Goal: Task Accomplishment & Management: Complete application form

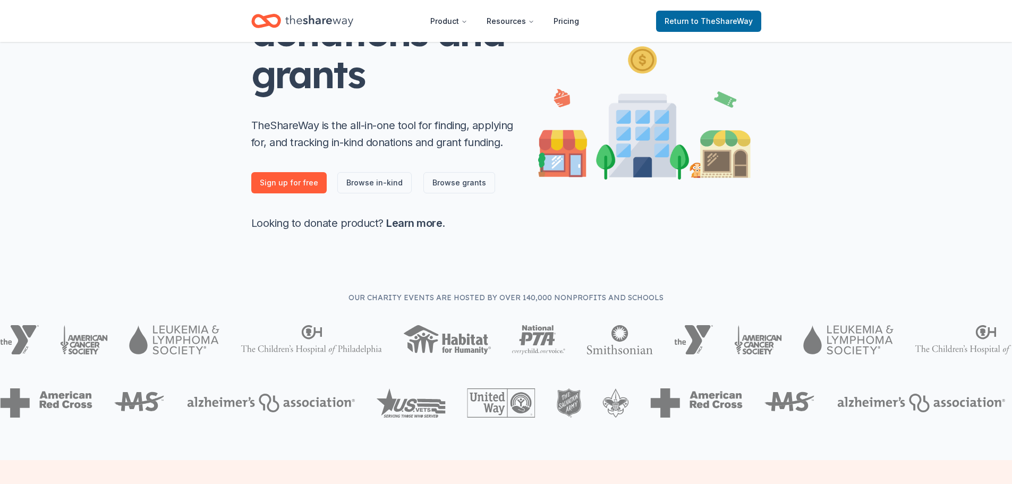
scroll to position [159, 0]
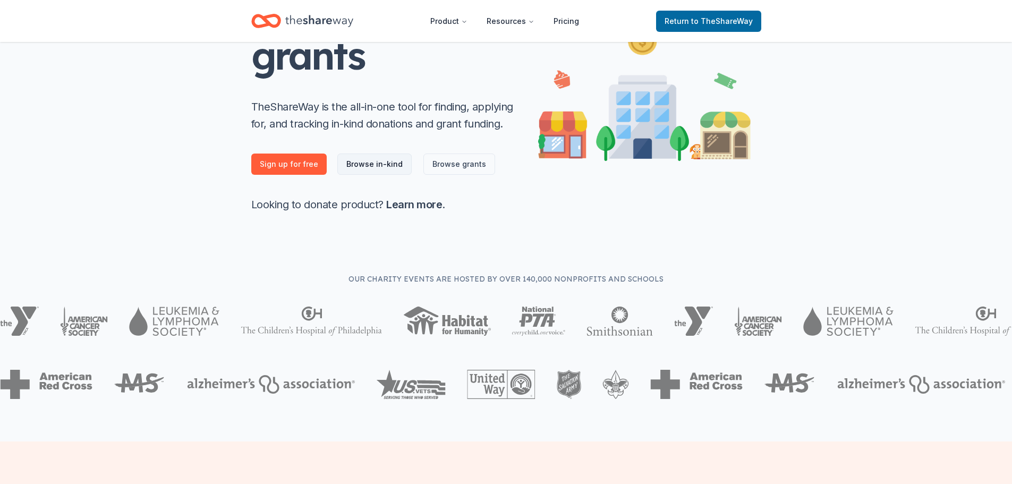
click at [362, 165] on link "Browse in-kind" at bounding box center [374, 164] width 74 height 21
click at [376, 164] on link "Browse in-kind" at bounding box center [374, 164] width 74 height 21
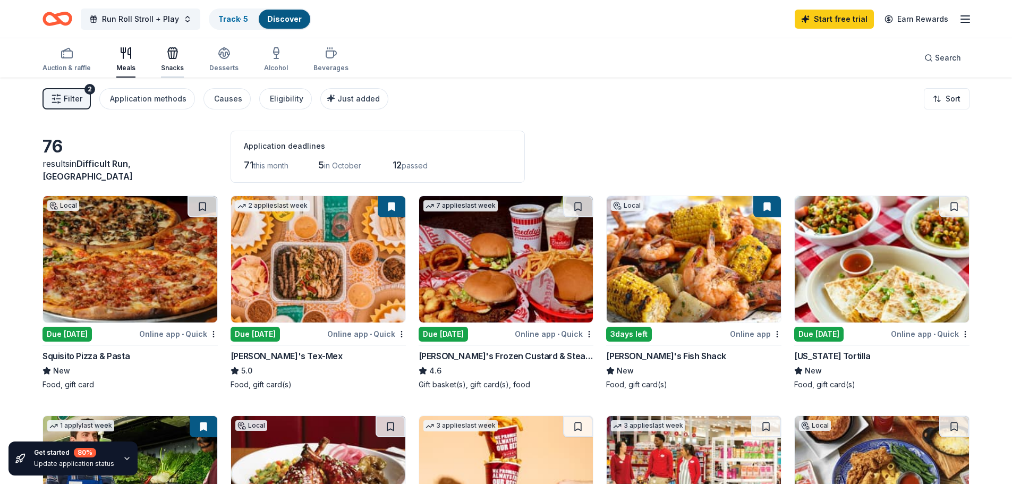
click at [169, 53] on icon "button" at bounding box center [172, 53] width 13 height 13
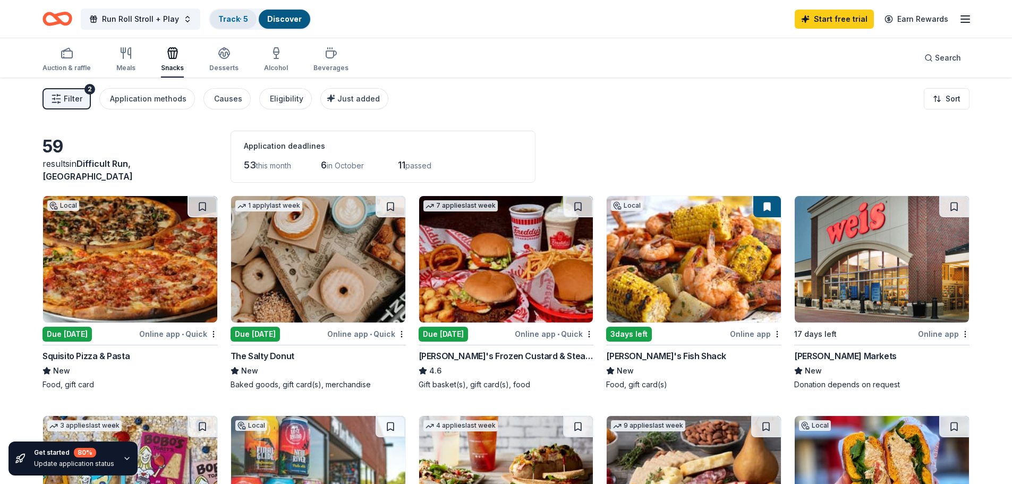
click at [232, 16] on link "Track · 5" at bounding box center [233, 18] width 30 height 9
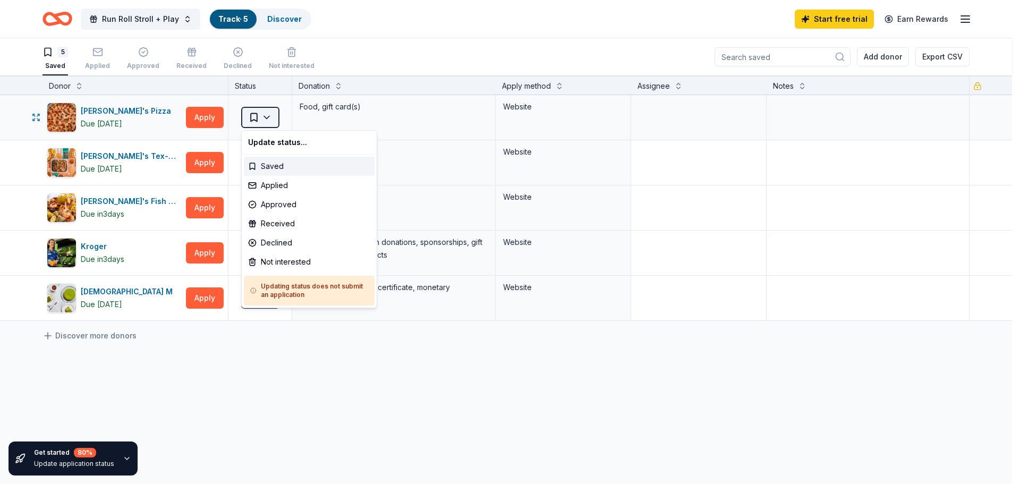
click at [251, 114] on html "Run Roll Stroll + Play Track · 5 Discover Start free trial Earn Rewards 5 Saved…" at bounding box center [510, 242] width 1020 height 484
click at [263, 183] on div "Applied" at bounding box center [309, 185] width 131 height 19
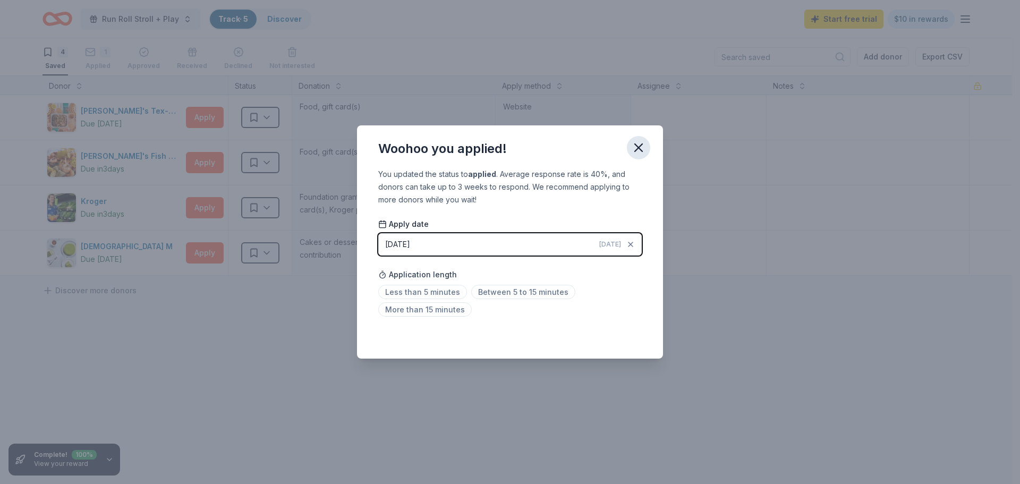
click at [638, 148] on icon "button" at bounding box center [638, 147] width 7 height 7
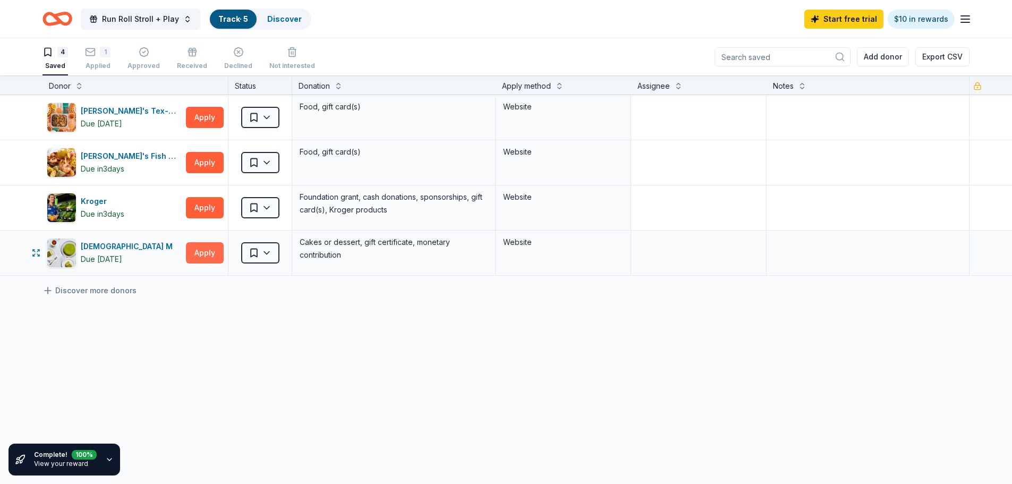
click at [201, 251] on button "Apply" at bounding box center [205, 252] width 38 height 21
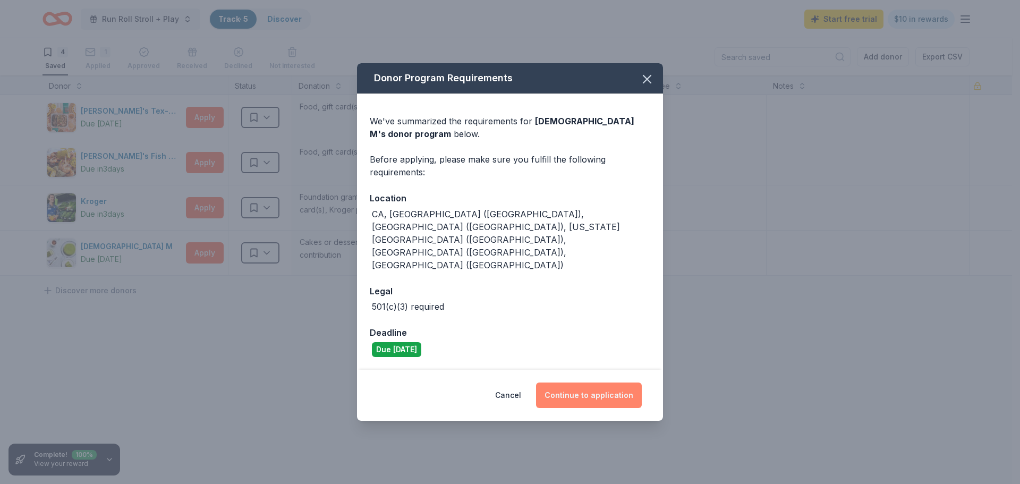
click at [576, 383] on button "Continue to application" at bounding box center [589, 396] width 106 height 26
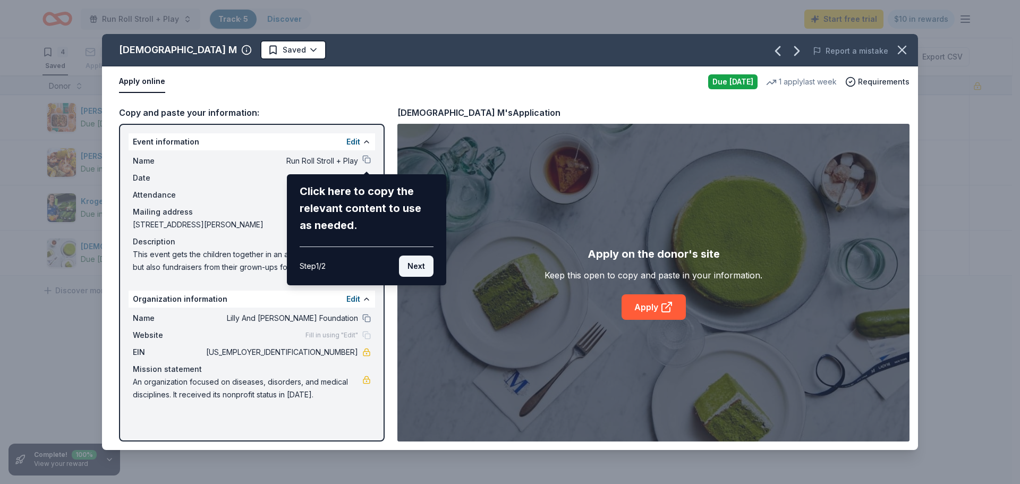
click at [420, 264] on button "Next" at bounding box center [416, 266] width 35 height 21
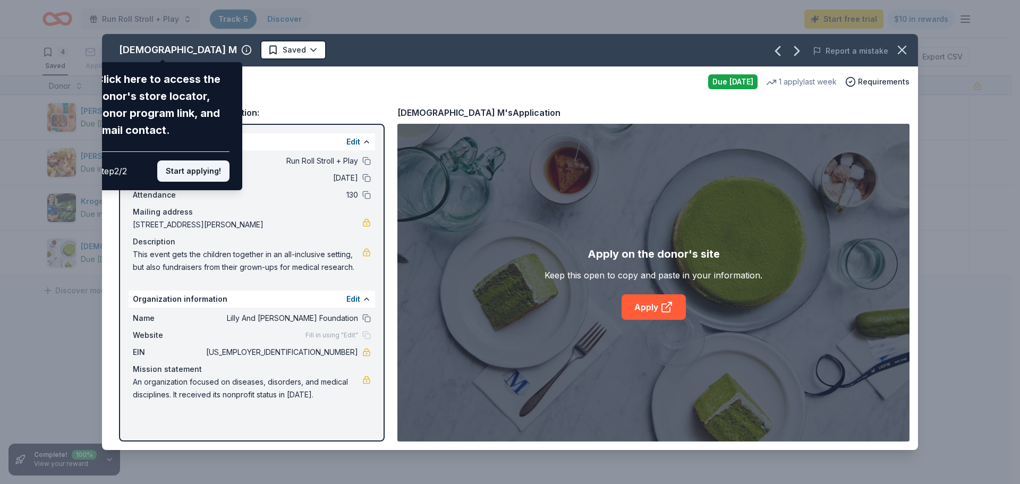
click at [224, 171] on button "Start applying!" at bounding box center [193, 171] width 72 height 21
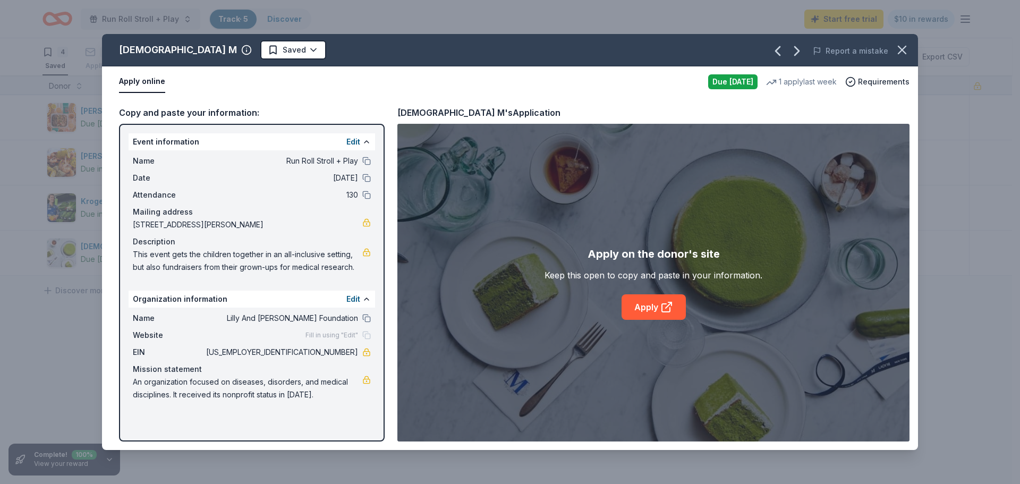
click at [366, 162] on div "[DEMOGRAPHIC_DATA] M Saved Report a mistake Apply online Due [DATE] 1 apply las…" at bounding box center [510, 242] width 816 height 416
click at [362, 182] on div "[DEMOGRAPHIC_DATA] M Saved Report a mistake Apply online Due [DATE] 1 apply las…" at bounding box center [510, 242] width 816 height 416
click at [368, 197] on div "[DEMOGRAPHIC_DATA] M Saved Report a mistake Apply online Due [DATE] 1 apply las…" at bounding box center [510, 242] width 816 height 416
click at [653, 307] on link "Apply" at bounding box center [654, 307] width 64 height 26
click at [214, 51] on html "Run Roll Stroll + Play Track · 5 Discover Start free trial $10 in rewards 4 Sav…" at bounding box center [510, 242] width 1020 height 484
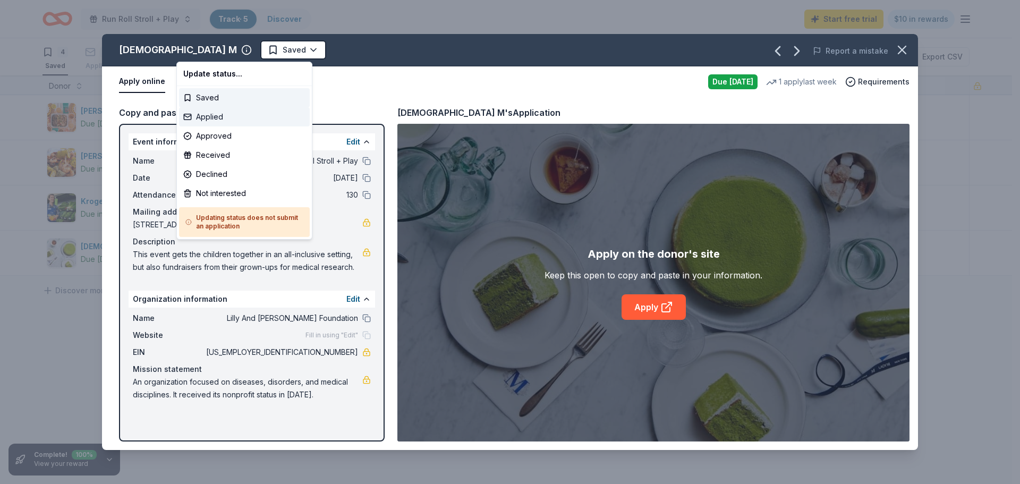
click at [204, 117] on div "Applied" at bounding box center [244, 116] width 131 height 19
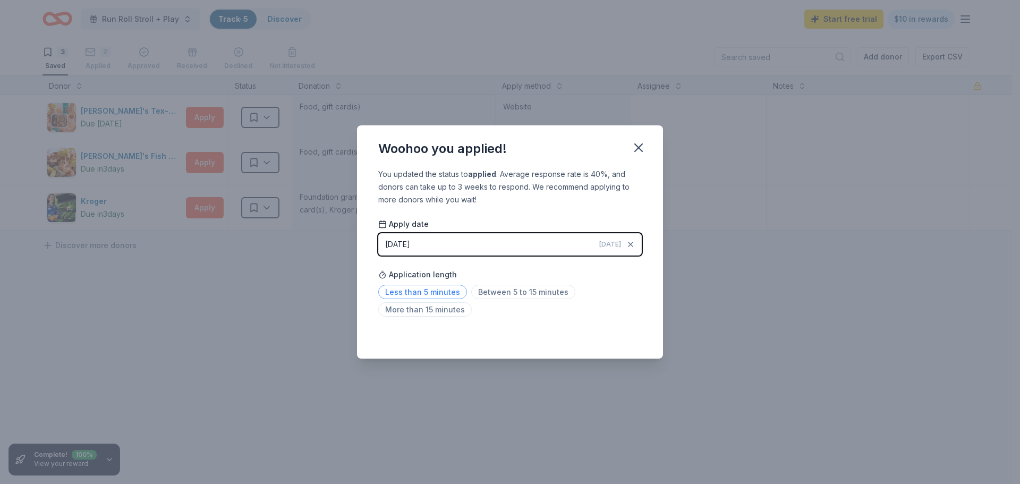
click at [420, 294] on span "Less than 5 minutes" at bounding box center [422, 292] width 89 height 14
click at [637, 153] on icon "button" at bounding box center [638, 147] width 15 height 15
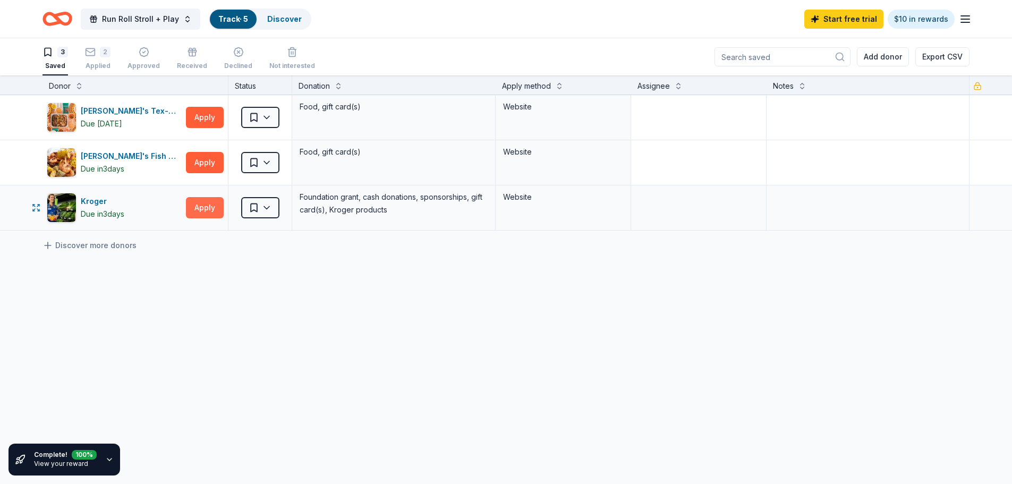
click at [208, 207] on button "Apply" at bounding box center [205, 207] width 38 height 21
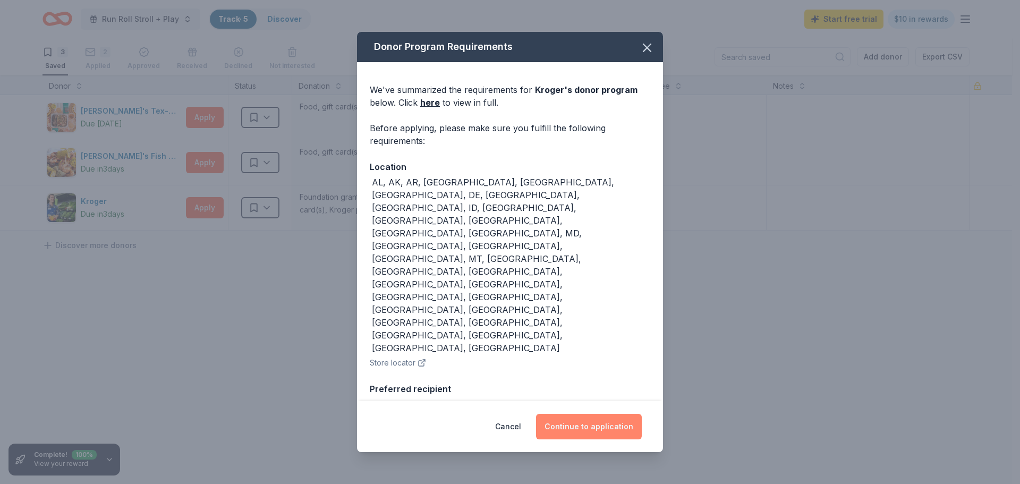
click at [594, 421] on button "Continue to application" at bounding box center [589, 427] width 106 height 26
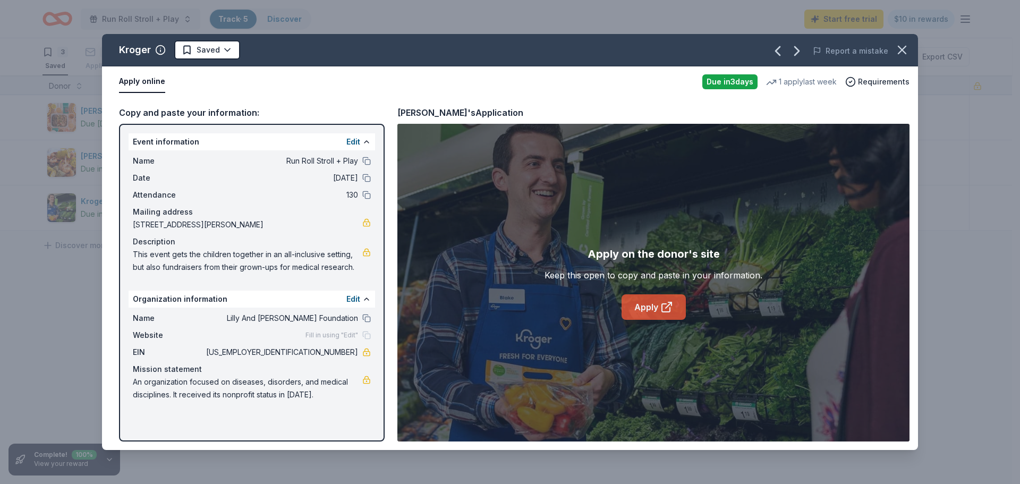
click at [658, 303] on link "Apply" at bounding box center [654, 307] width 64 height 26
click at [900, 54] on icon "button" at bounding box center [902, 50] width 15 height 15
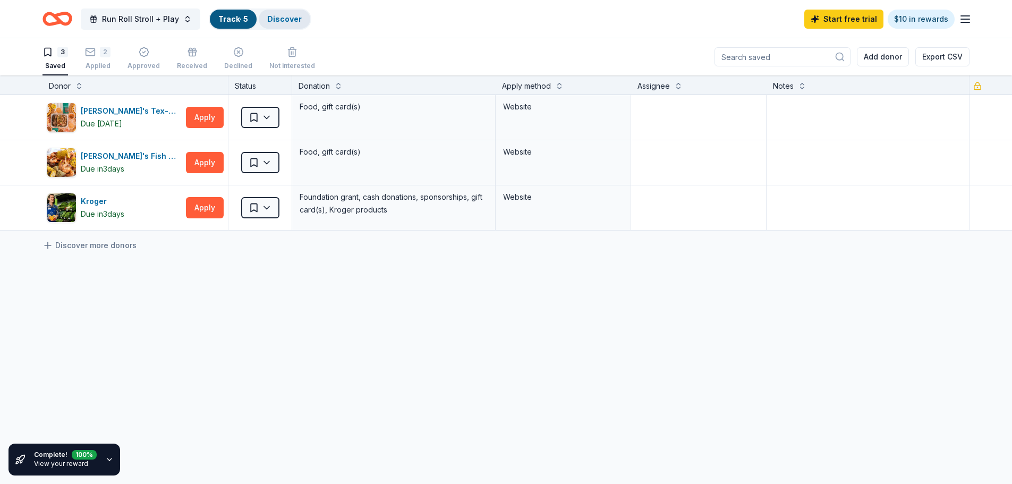
click at [283, 19] on link "Discover" at bounding box center [284, 18] width 35 height 9
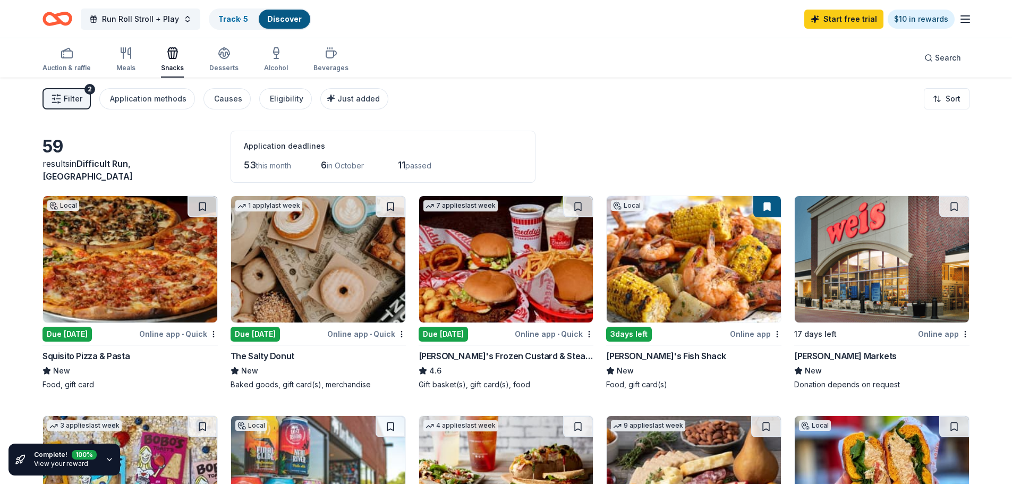
click at [73, 95] on span "Filter" at bounding box center [73, 98] width 19 height 13
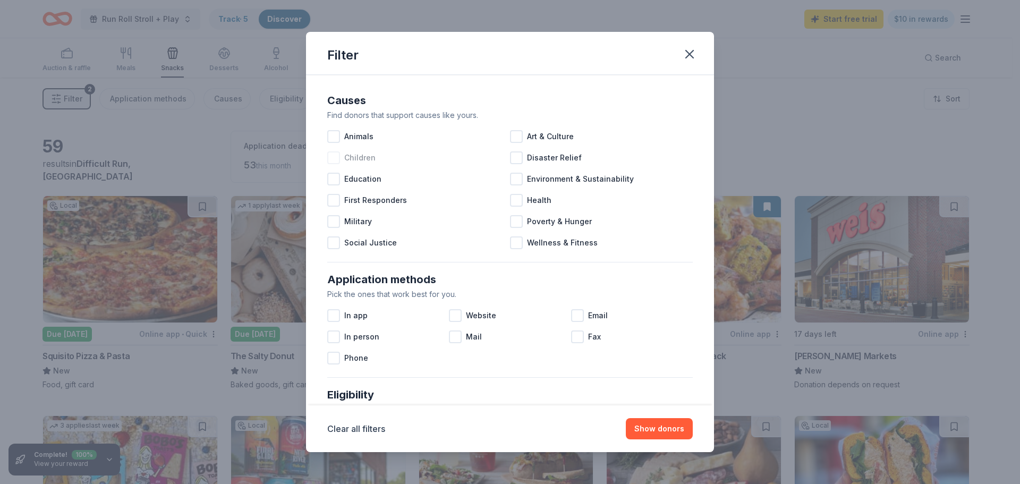
click at [335, 159] on div at bounding box center [333, 157] width 13 height 13
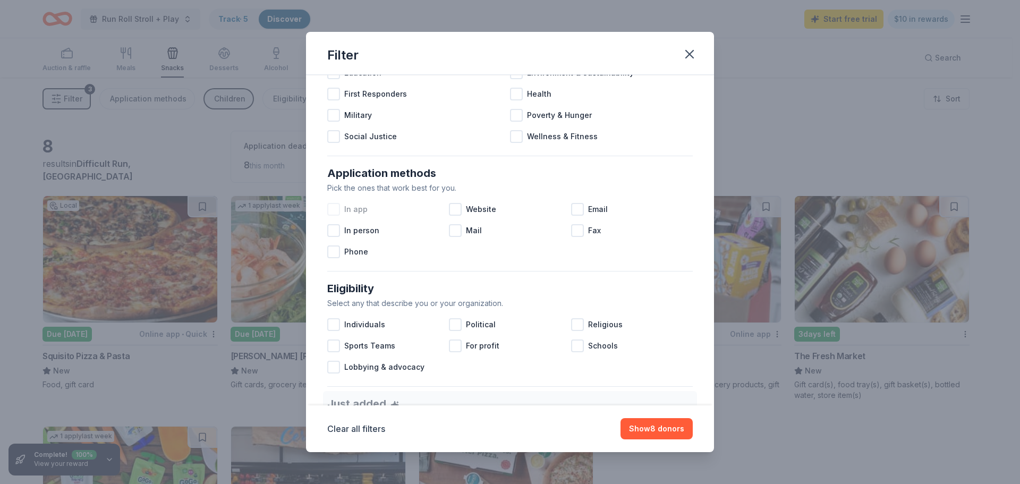
scroll to position [159, 0]
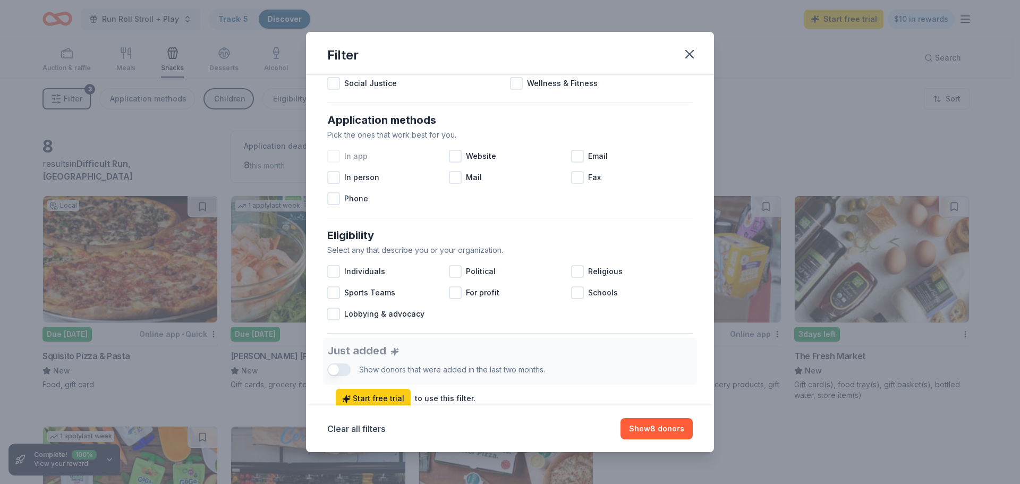
click at [334, 154] on div at bounding box center [333, 156] width 13 height 13
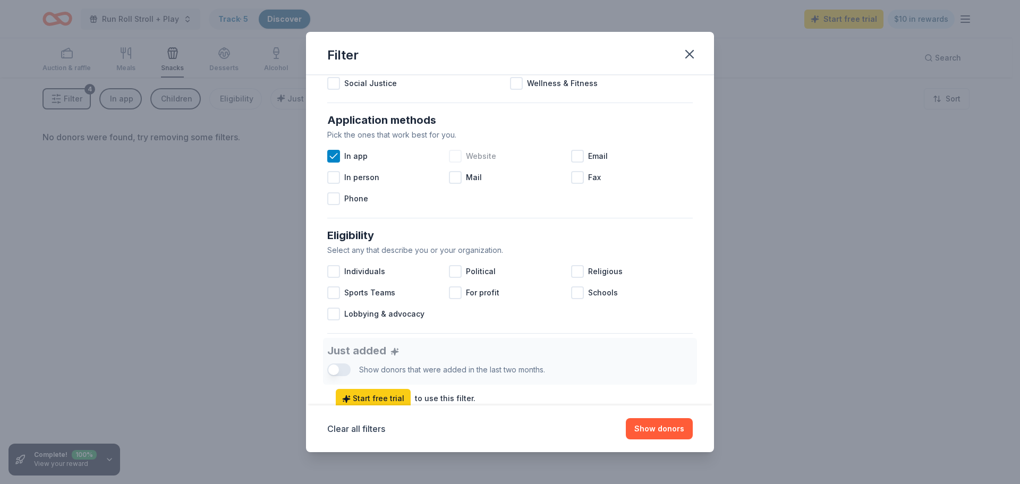
click at [454, 157] on div at bounding box center [455, 156] width 13 height 13
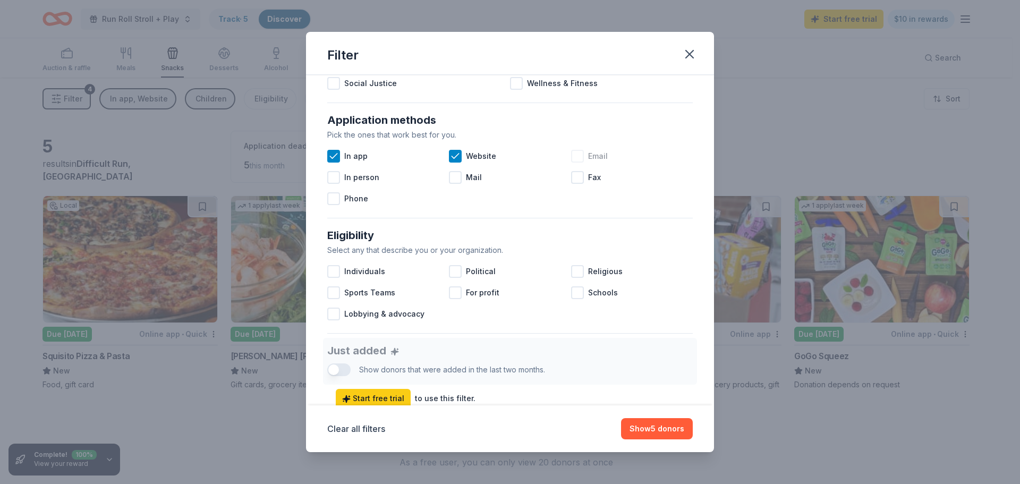
click at [577, 158] on div at bounding box center [577, 156] width 13 height 13
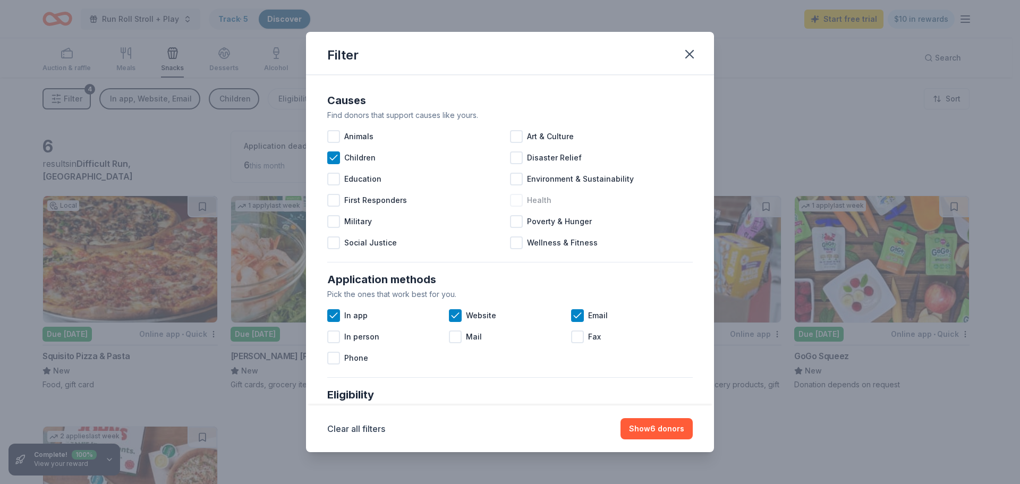
click at [512, 200] on div at bounding box center [516, 200] width 13 height 13
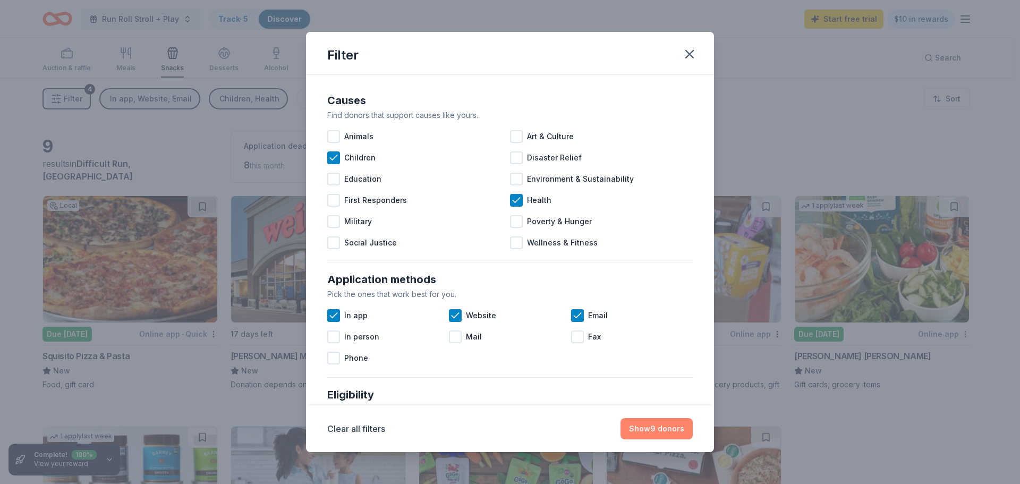
click at [668, 428] on button "Show 9 donors" at bounding box center [657, 428] width 72 height 21
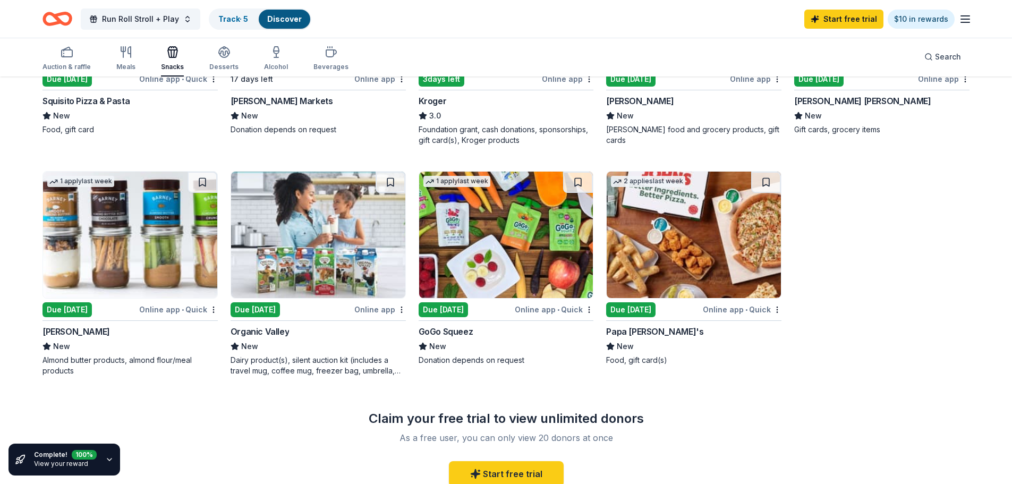
scroll to position [266, 0]
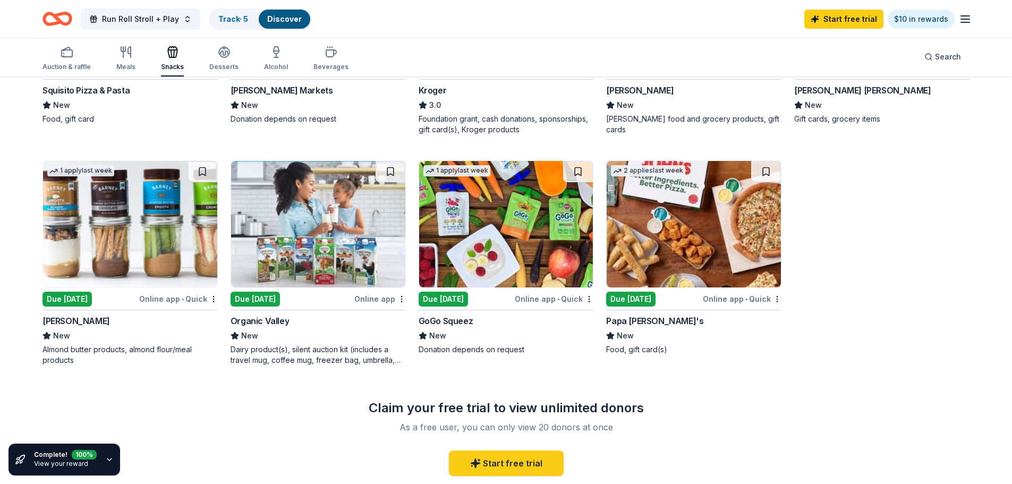
click at [452, 318] on div "GoGo Squeez" at bounding box center [446, 321] width 55 height 13
click at [255, 324] on div "Organic Valley" at bounding box center [260, 321] width 58 height 13
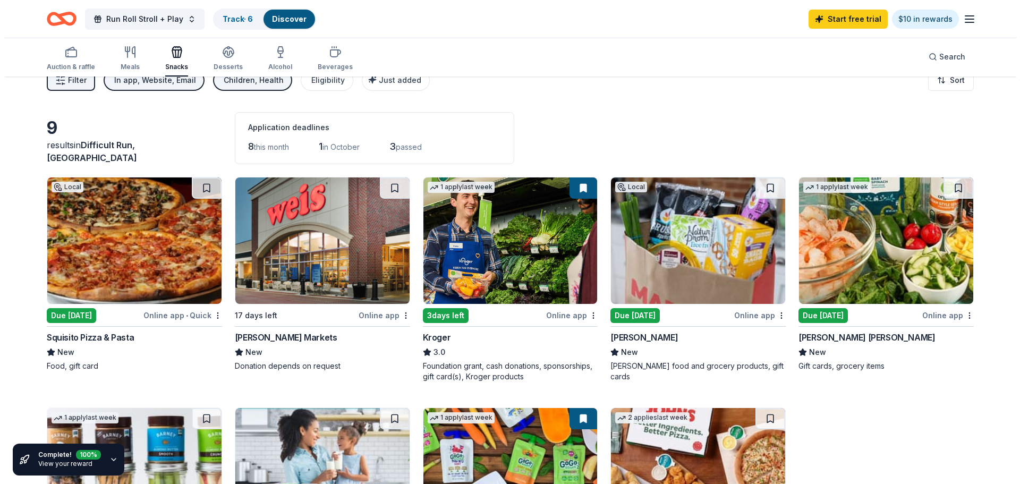
scroll to position [0, 0]
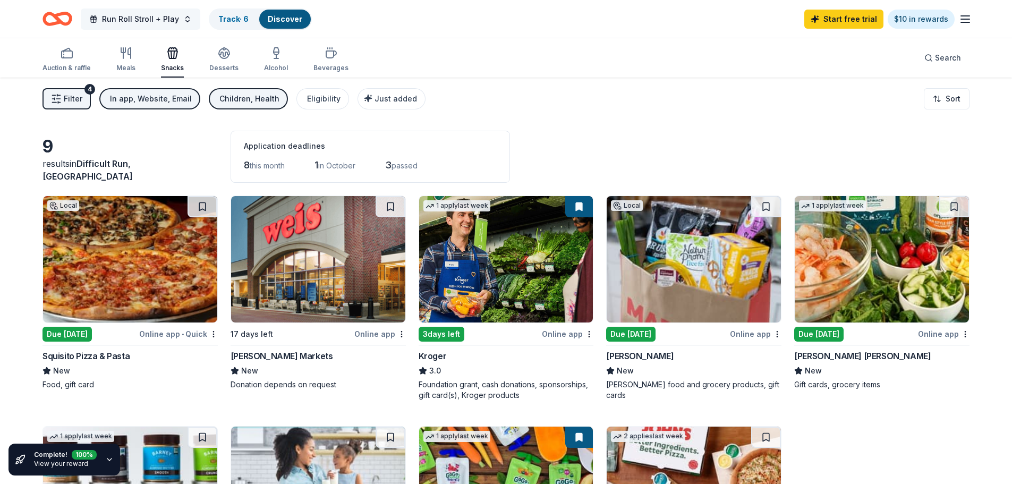
click at [182, 20] on button "Run Roll Stroll + Play" at bounding box center [141, 19] width 120 height 21
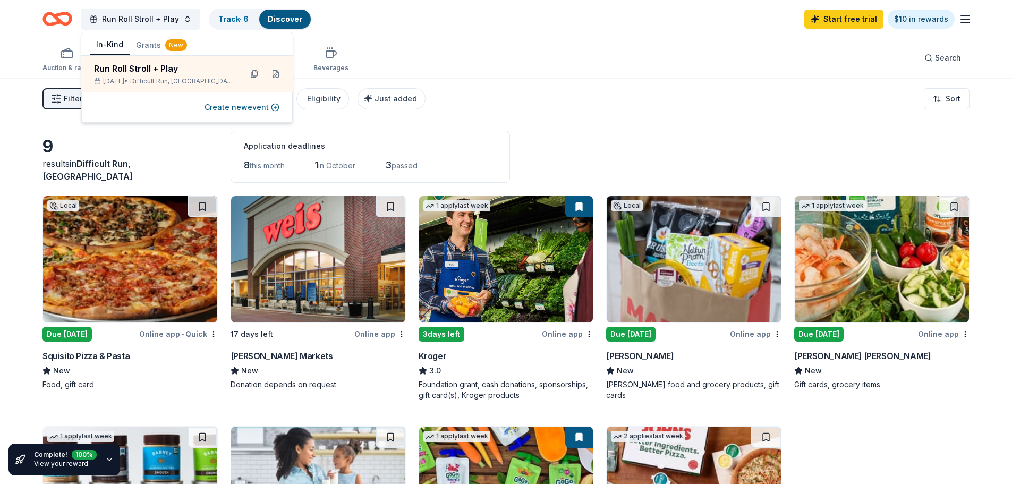
drag, startPoint x: 218, startPoint y: 109, endPoint x: 153, endPoint y: 46, distance: 91.3
click at [173, 50] on div "In-Kind Grants New Run Roll Stroll + Play [DATE] • Difficult Run, [GEOGRAPHIC_D…" at bounding box center [187, 77] width 213 height 91
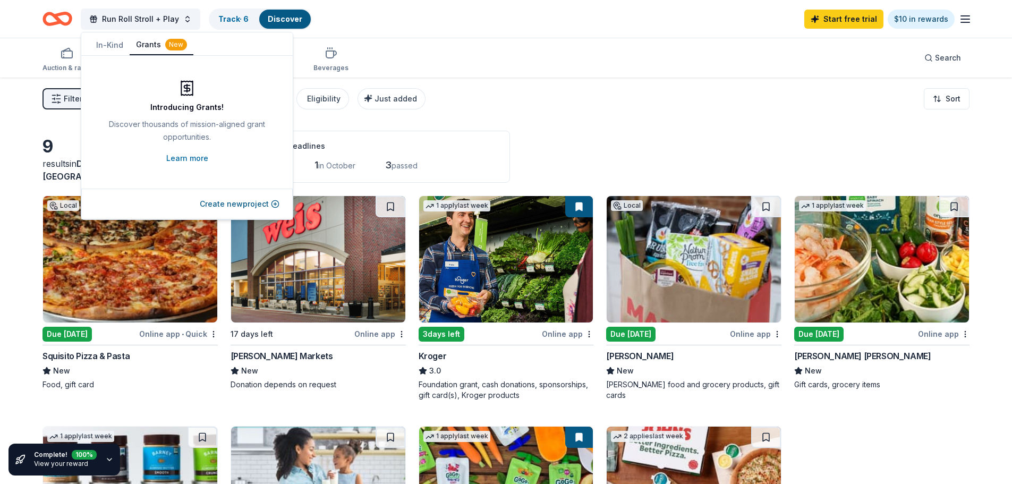
click at [146, 44] on button "Grants New" at bounding box center [162, 45] width 64 height 20
click at [225, 205] on button "Create new project" at bounding box center [240, 204] width 80 height 13
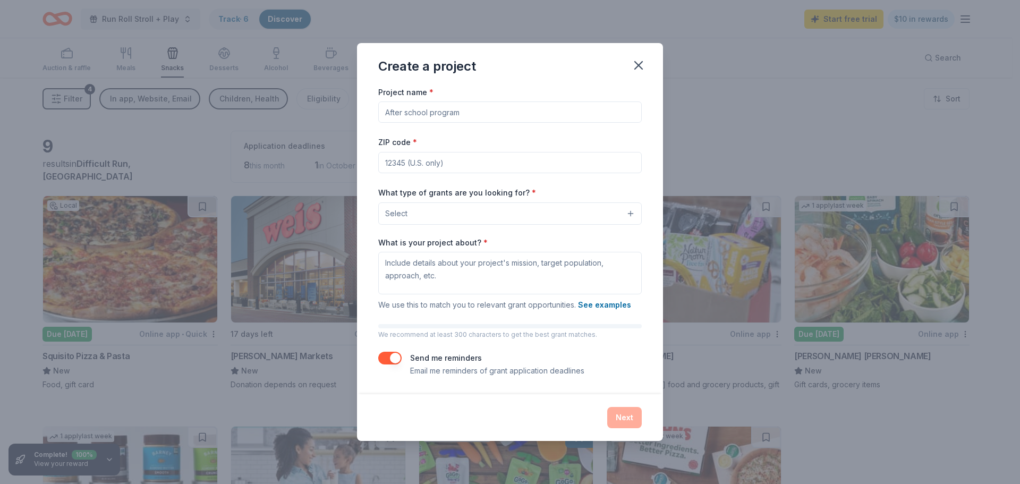
click at [445, 113] on input "Project name *" at bounding box center [510, 112] width 264 height 21
type input "VECCA"
click at [457, 166] on input "ZIP code *" at bounding box center [510, 162] width 264 height 21
type input "22664"
click at [459, 215] on button "Select" at bounding box center [510, 213] width 264 height 22
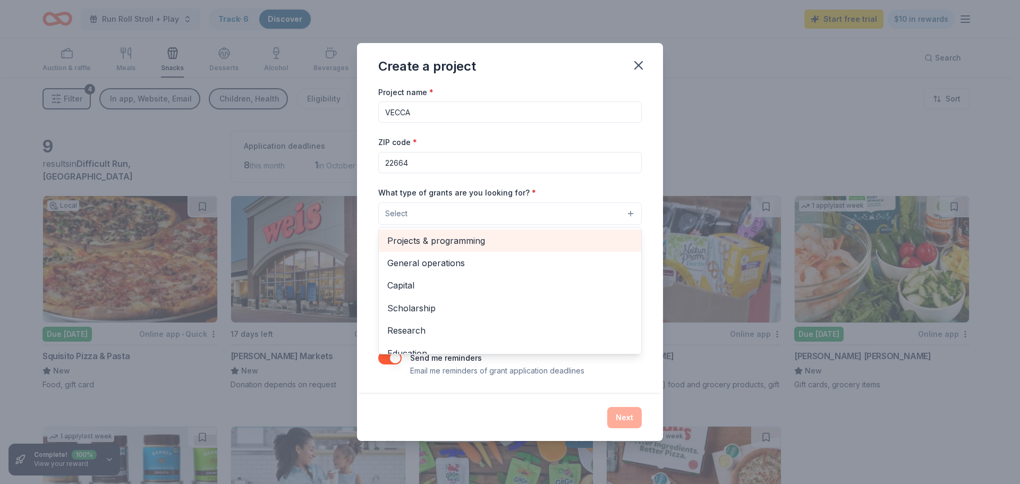
click at [472, 240] on span "Projects & programming" at bounding box center [510, 241] width 246 height 14
click at [473, 245] on span "General operations" at bounding box center [510, 241] width 246 height 14
click at [470, 248] on span "Capital" at bounding box center [510, 241] width 246 height 14
click at [466, 244] on span "Scholarship" at bounding box center [510, 241] width 246 height 14
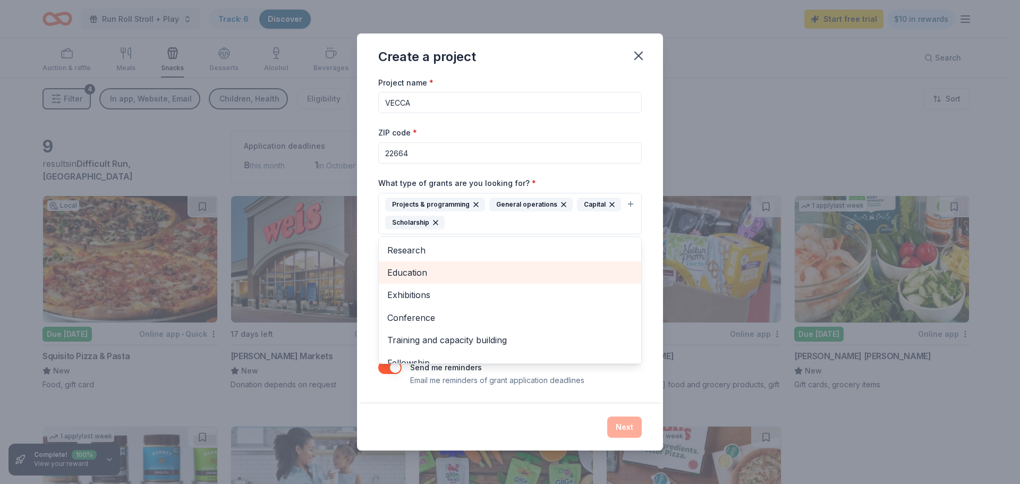
click at [462, 276] on span "Education" at bounding box center [510, 273] width 246 height 14
click at [453, 278] on span "Exhibitions" at bounding box center [510, 273] width 246 height 14
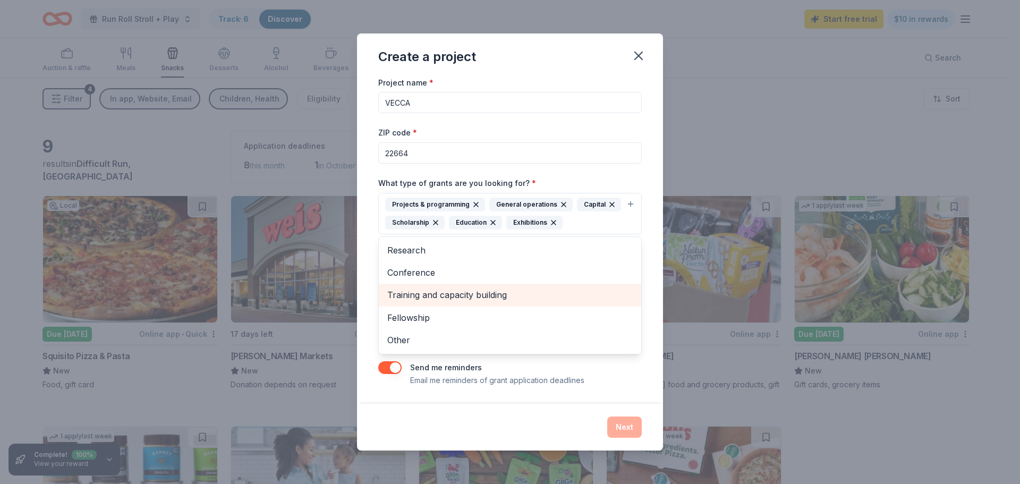
click at [485, 293] on span "Training and capacity building" at bounding box center [510, 295] width 246 height 14
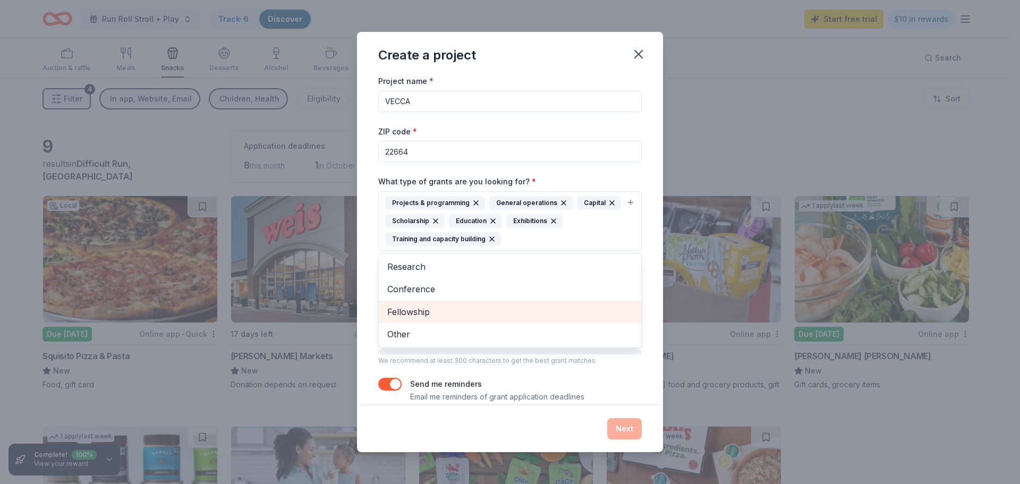
click at [464, 310] on span "Fellowship" at bounding box center [510, 312] width 246 height 14
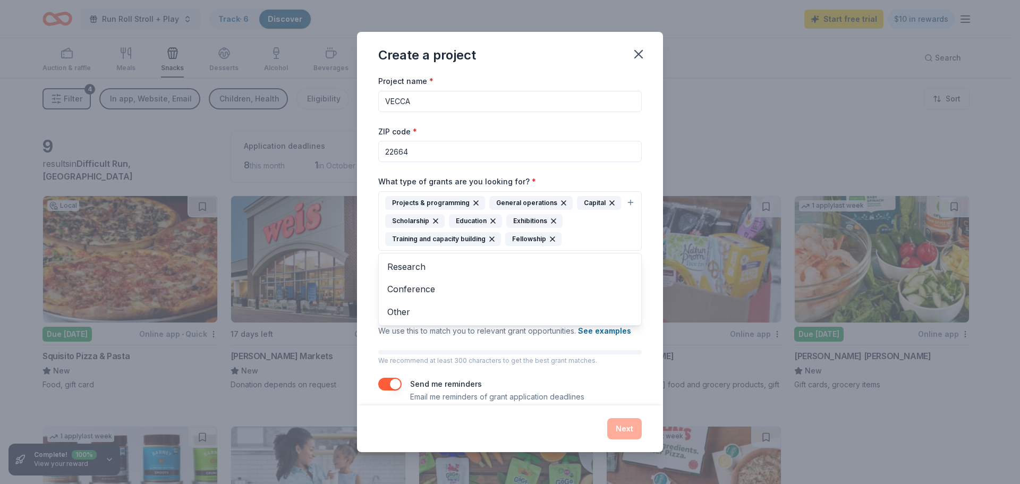
click at [562, 121] on div "Project name * VECCA ZIP code * 22664 What type of grants are you looking for? …" at bounding box center [510, 238] width 264 height 329
click at [469, 293] on textarea "What is your project about? *" at bounding box center [510, 299] width 264 height 43
click at [426, 300] on textarea "What is your project about? *" at bounding box center [510, 299] width 264 height 43
click at [462, 292] on textarea "What is your project about? *" at bounding box center [510, 299] width 264 height 43
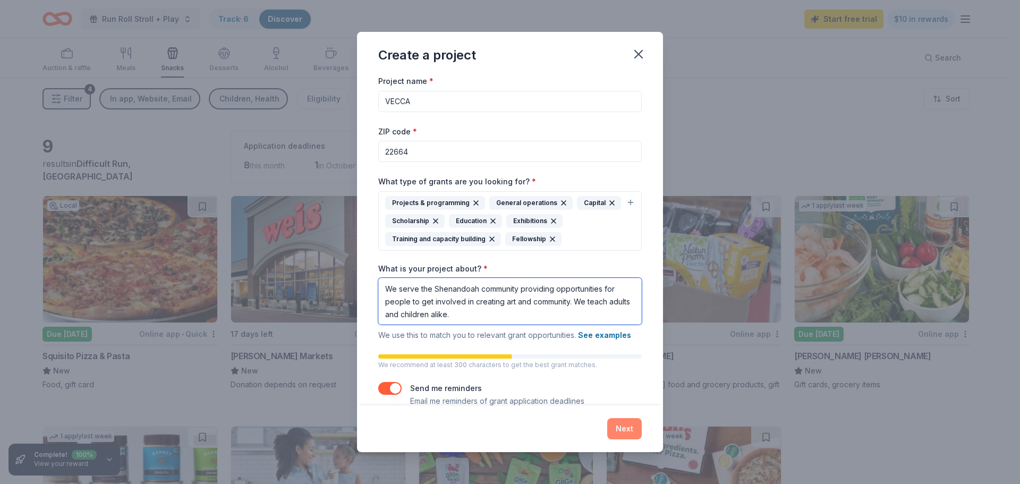
type textarea "We serve the Shenandoah community providing opportunities for people to get inv…"
click at [631, 428] on button "Next" at bounding box center [624, 428] width 35 height 21
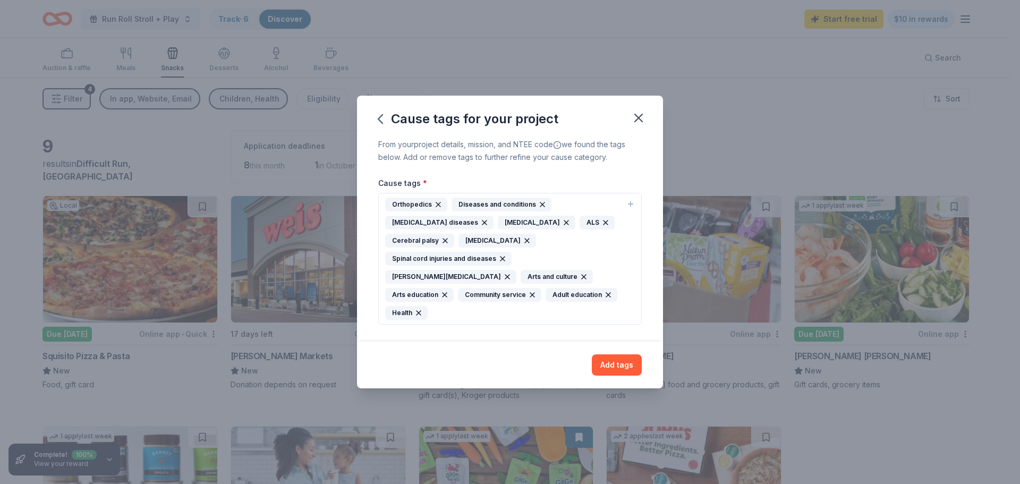
click at [437, 209] on icon "button" at bounding box center [438, 204] width 9 height 9
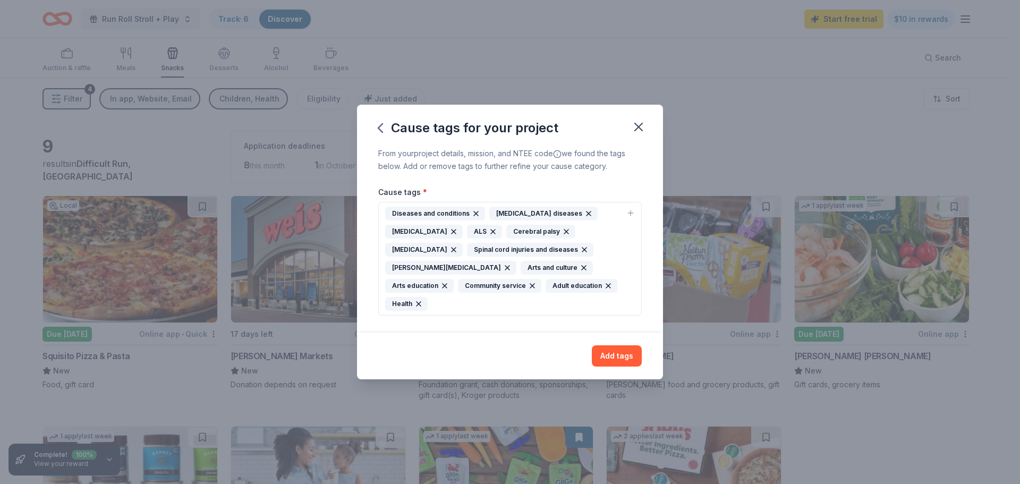
click at [472, 218] on icon "button" at bounding box center [476, 213] width 9 height 9
click at [569, 218] on icon "button" at bounding box center [566, 213] width 9 height 9
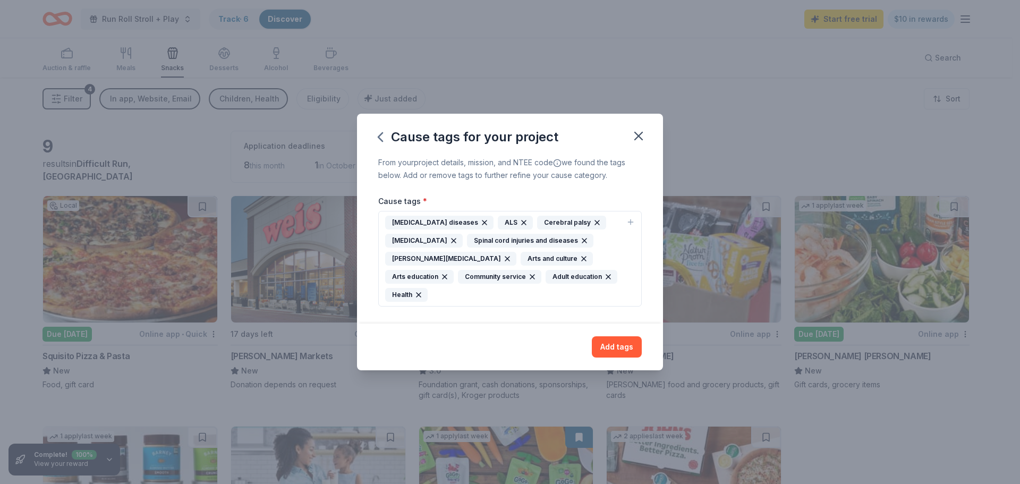
click at [480, 227] on icon "button" at bounding box center [484, 222] width 9 height 9
click at [480, 229] on div "[MEDICAL_DATA]" at bounding box center [464, 223] width 78 height 14
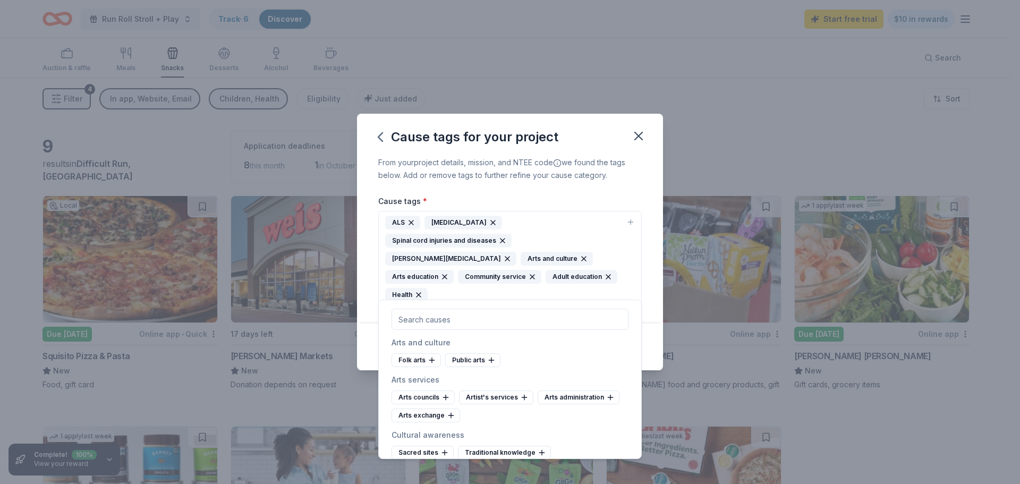
click at [423, 291] on icon "button" at bounding box center [419, 295] width 9 height 9
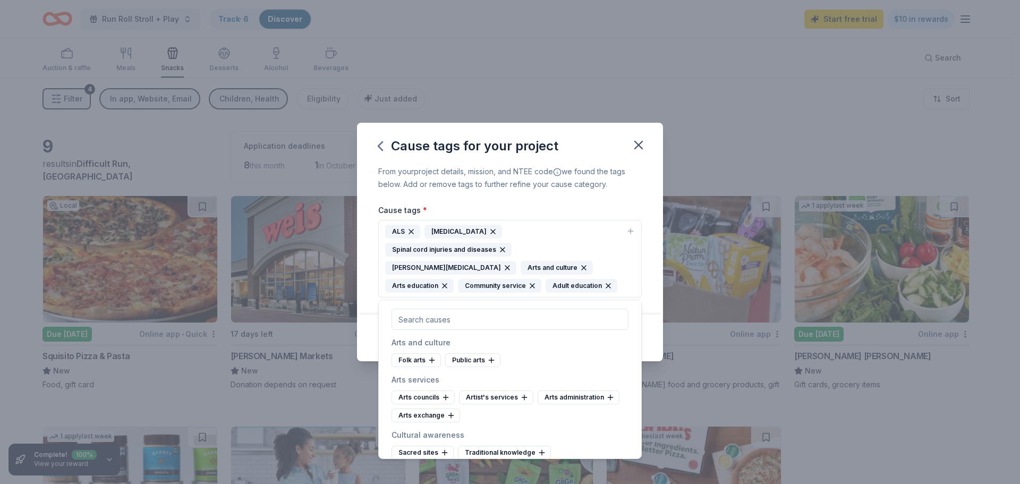
click at [512, 264] on icon "button" at bounding box center [507, 268] width 9 height 9
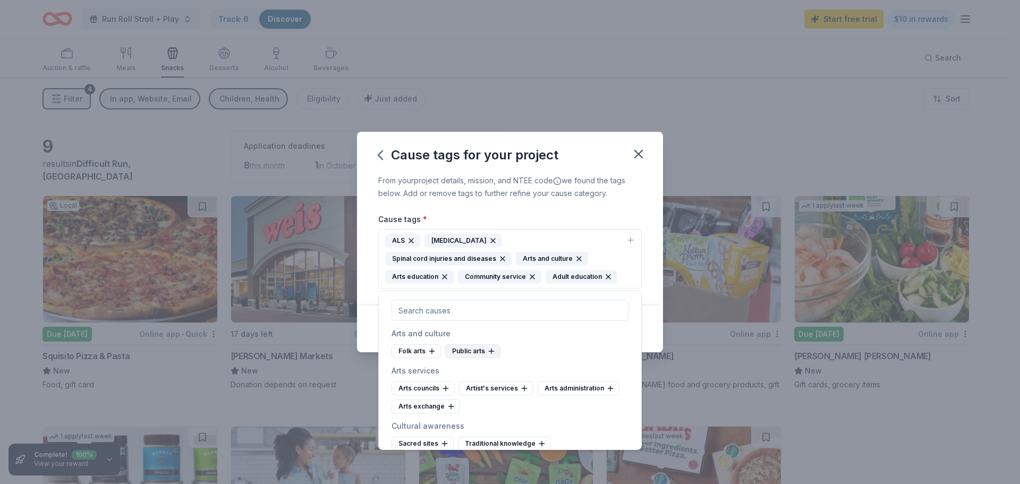
click at [469, 350] on div "Public arts" at bounding box center [472, 351] width 55 height 14
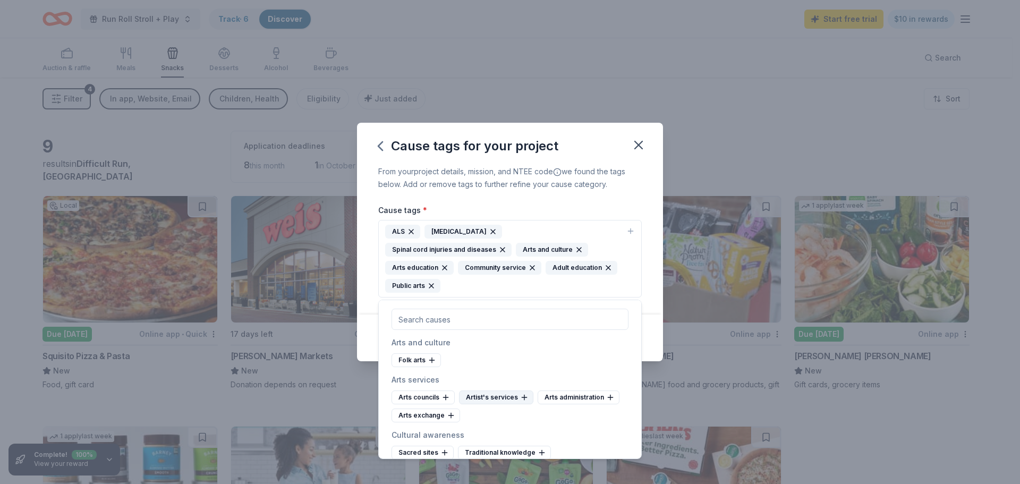
click at [496, 399] on div "Artist's services" at bounding box center [496, 398] width 74 height 14
click at [571, 400] on div "Arts exchange" at bounding box center [579, 398] width 69 height 14
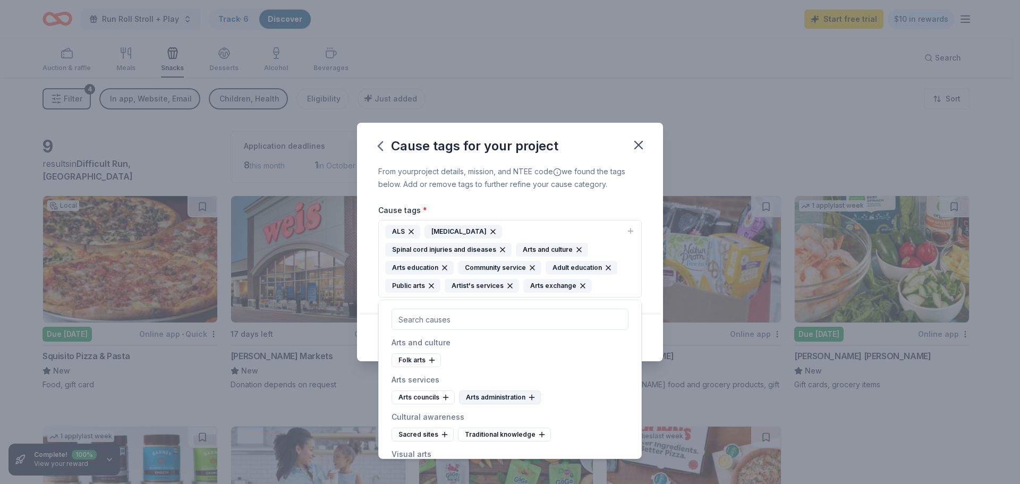
click at [511, 400] on div "Arts administration" at bounding box center [500, 398] width 82 height 14
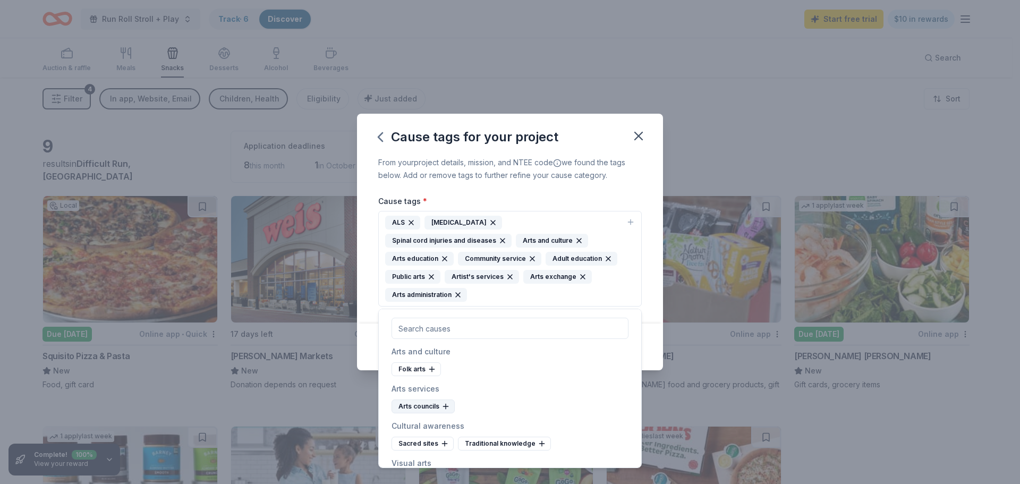
click at [429, 409] on div "Arts councils" at bounding box center [423, 407] width 63 height 14
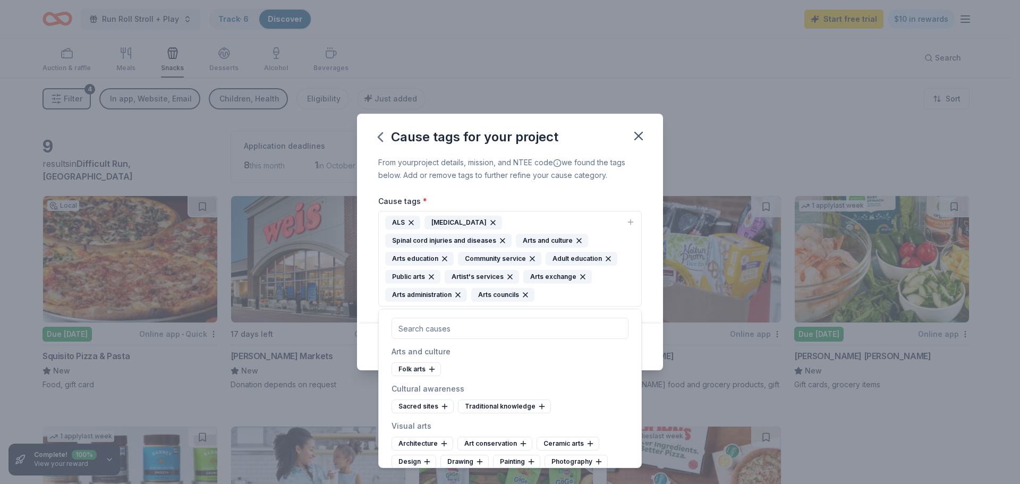
click at [499, 240] on icon "button" at bounding box center [503, 241] width 9 height 9
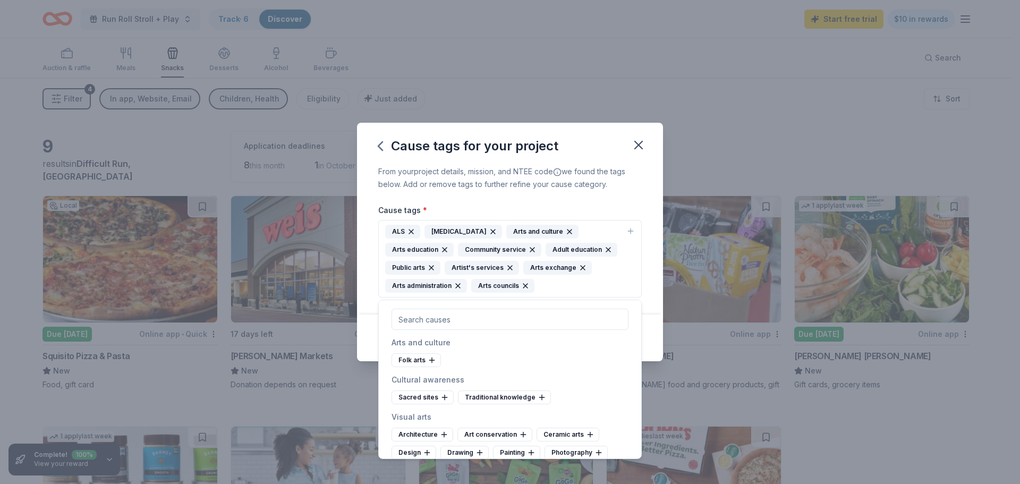
click at [493, 232] on icon "button" at bounding box center [493, 231] width 9 height 9
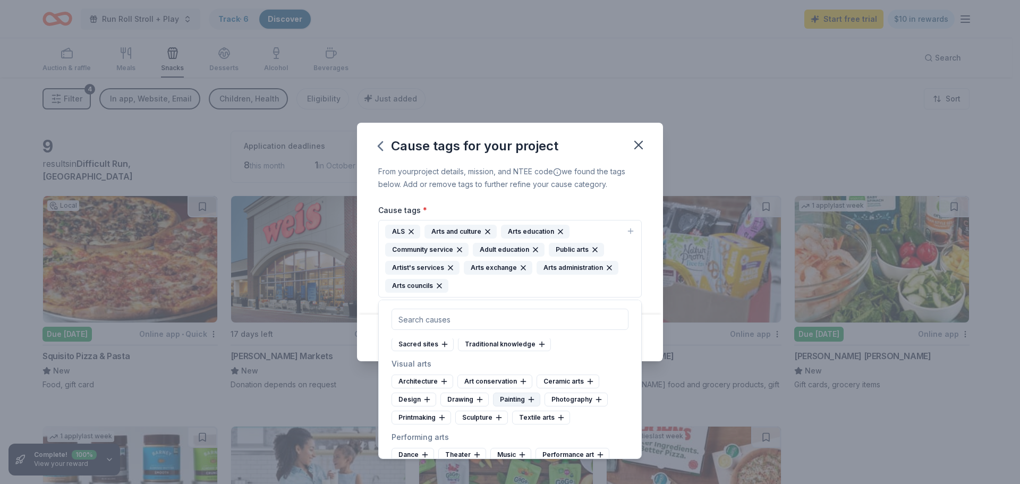
click at [520, 397] on div "Painting" at bounding box center [516, 400] width 47 height 14
click at [577, 398] on div "Printmaking" at bounding box center [591, 400] width 60 height 14
click at [568, 379] on div "Ceramic arts" at bounding box center [568, 382] width 63 height 14
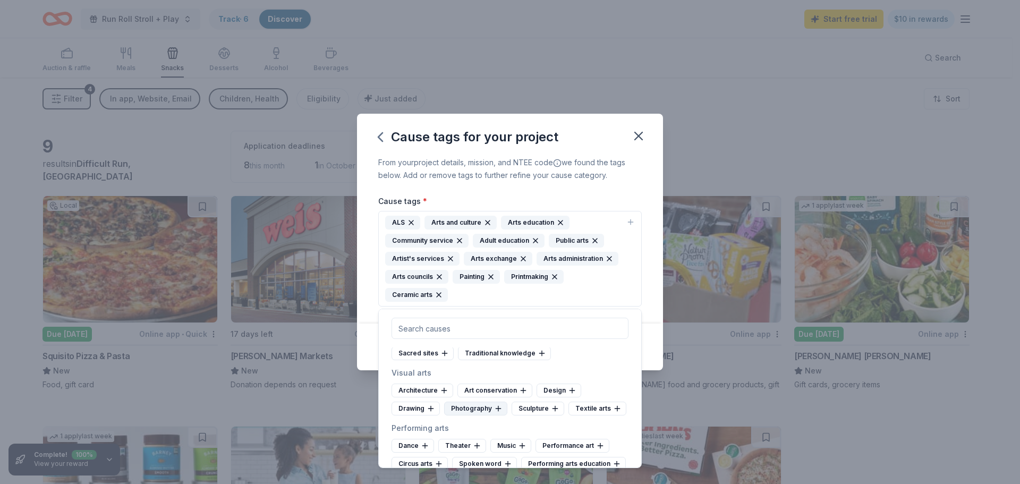
click at [474, 409] on div "Photography" at bounding box center [475, 409] width 63 height 14
click at [526, 411] on div "Textile arts" at bounding box center [530, 409] width 58 height 14
click at [418, 408] on div "Drawing" at bounding box center [416, 409] width 48 height 14
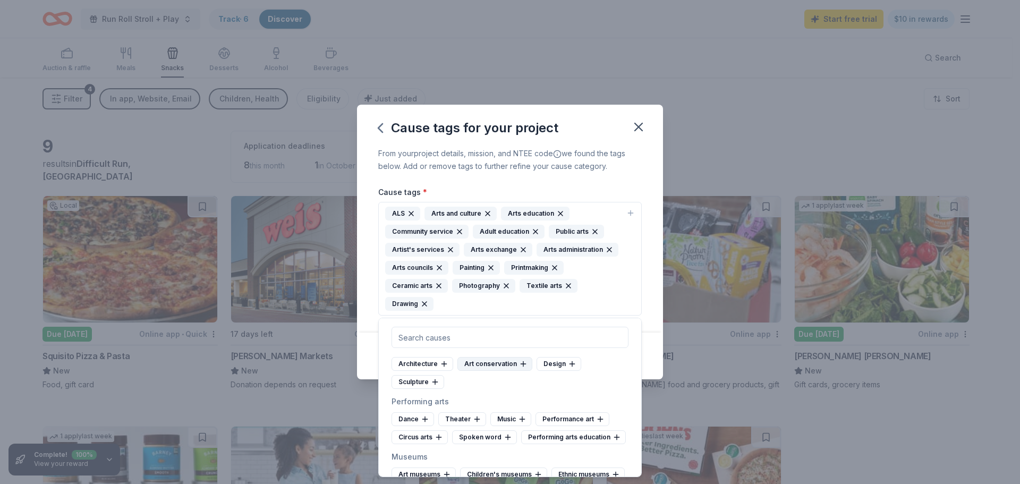
scroll to position [106, 0]
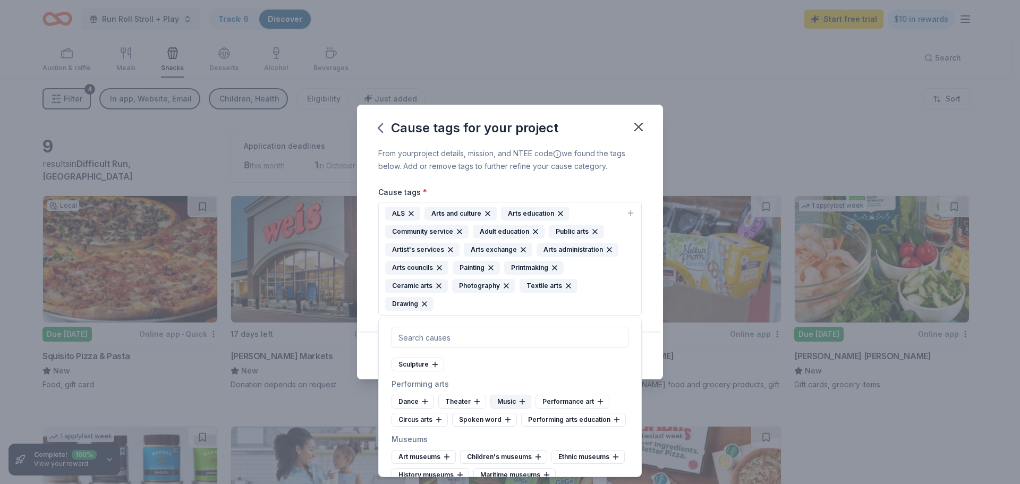
click at [515, 401] on div "Music" at bounding box center [511, 402] width 41 height 14
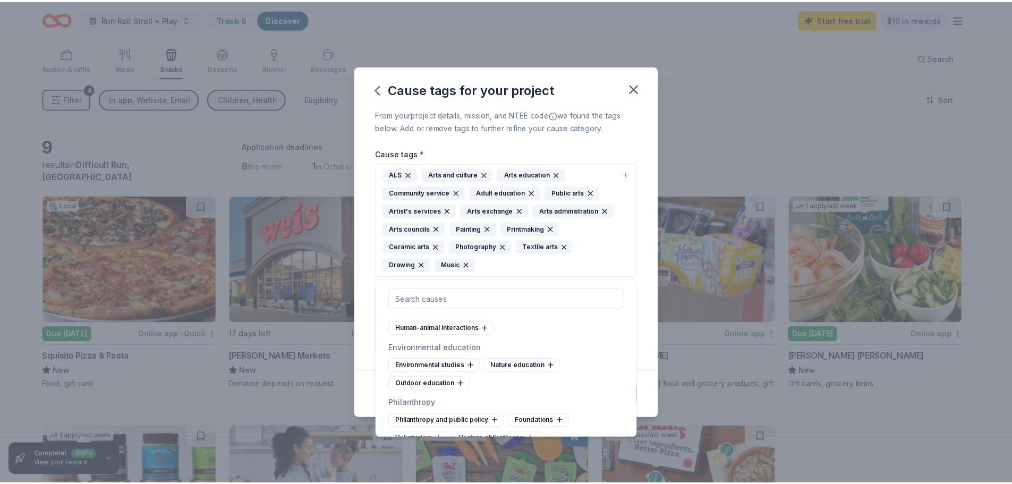
scroll to position [1169, 0]
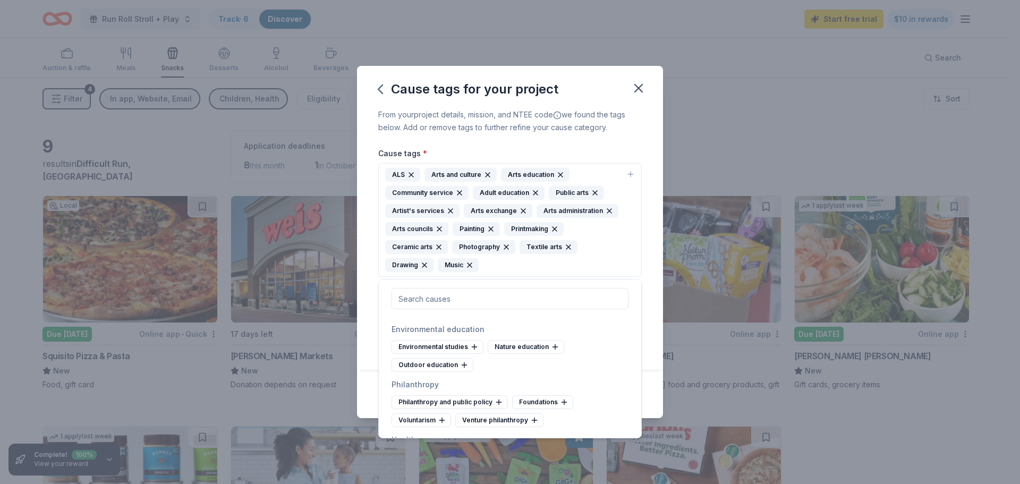
click at [653, 231] on div "From your project details, mission, and NTEE code we found the tags below. Add …" at bounding box center [510, 239] width 306 height 263
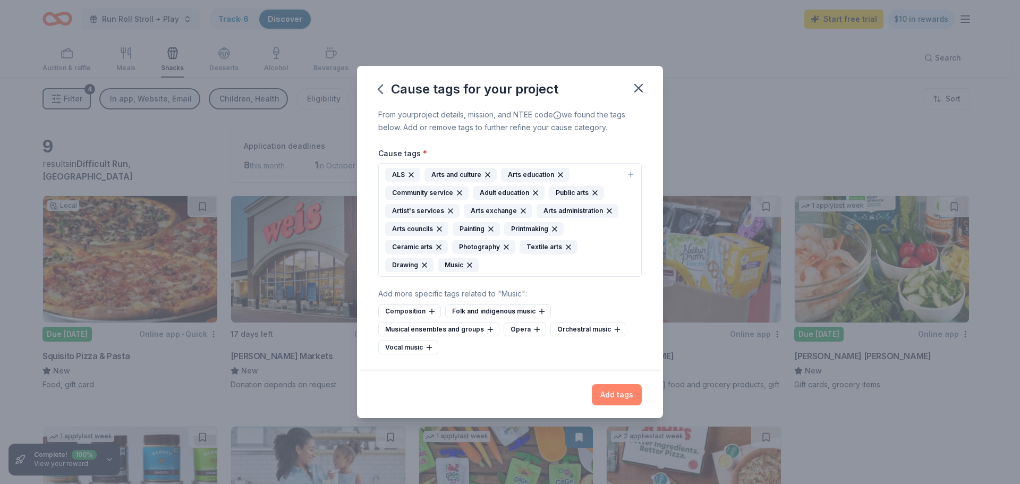
click at [619, 393] on button "Add tags" at bounding box center [617, 394] width 50 height 21
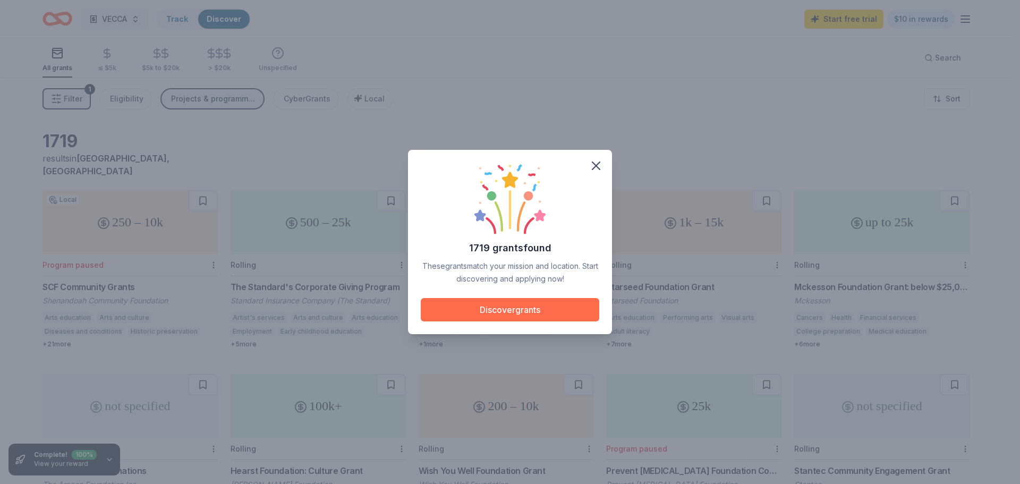
click at [487, 310] on button "Discover grants" at bounding box center [510, 309] width 179 height 23
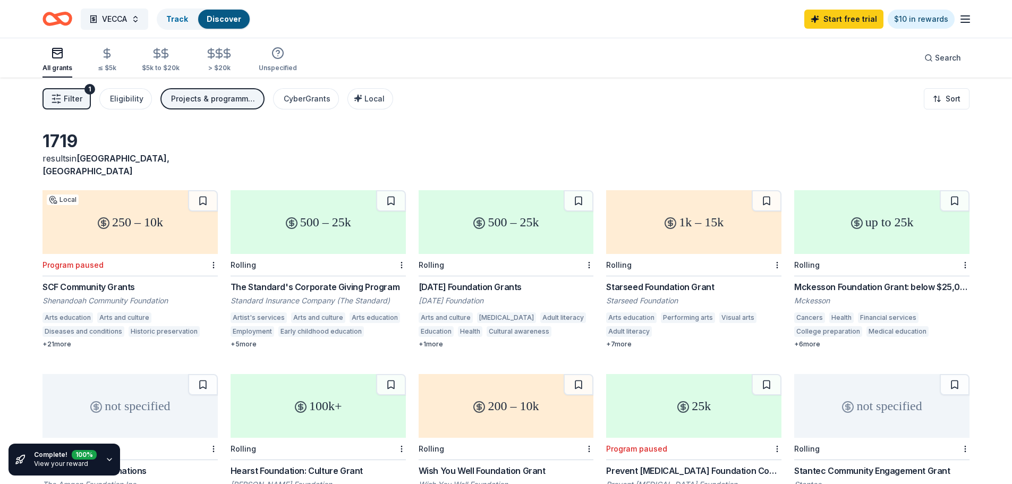
click at [66, 98] on span "Filter" at bounding box center [73, 98] width 19 height 13
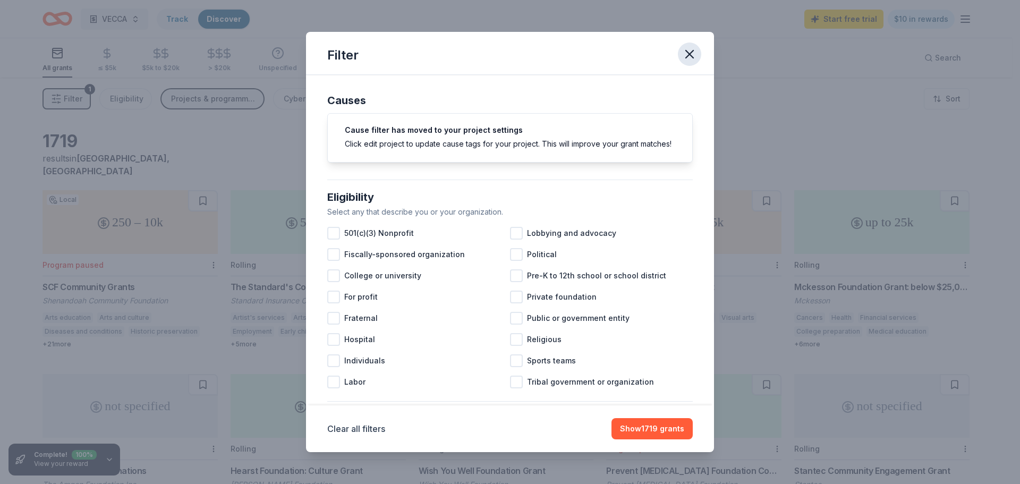
click at [694, 57] on icon "button" at bounding box center [689, 54] width 15 height 15
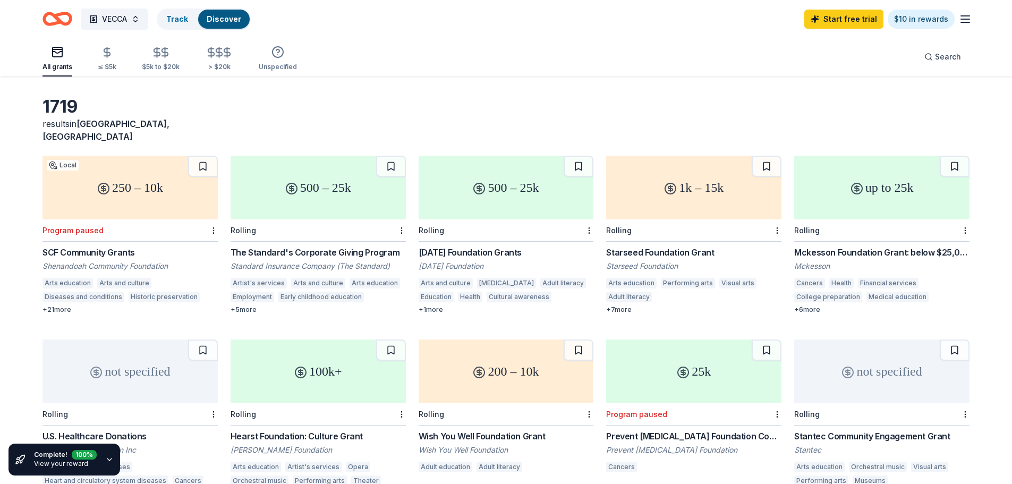
scroll to position [53, 0]
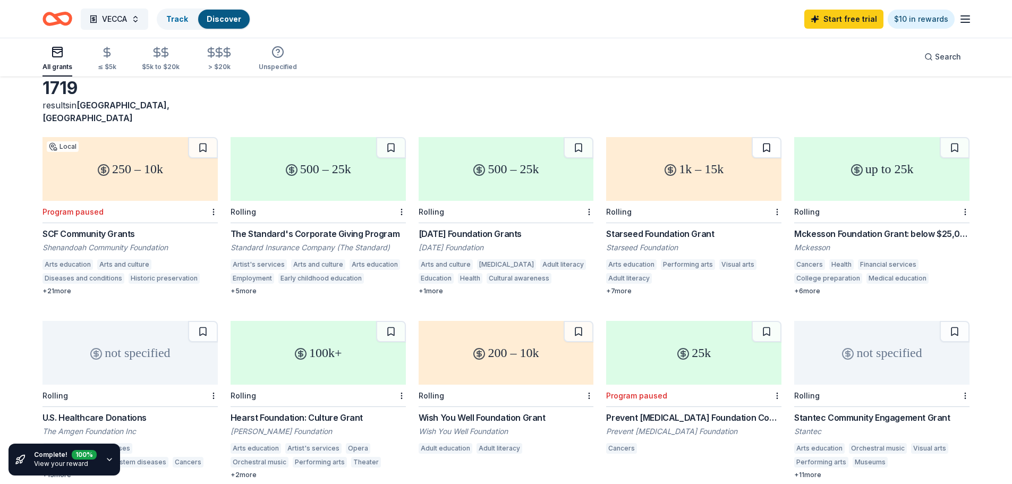
click at [767, 137] on button at bounding box center [767, 147] width 30 height 21
click at [578, 137] on button at bounding box center [579, 147] width 30 height 21
click at [390, 137] on button at bounding box center [391, 147] width 30 height 21
click at [204, 137] on button at bounding box center [203, 147] width 30 height 21
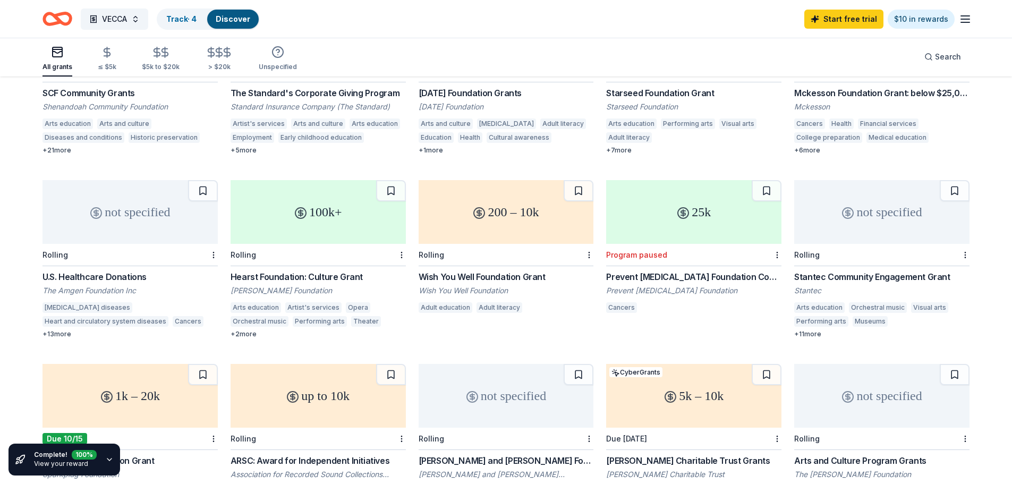
scroll to position [213, 0]
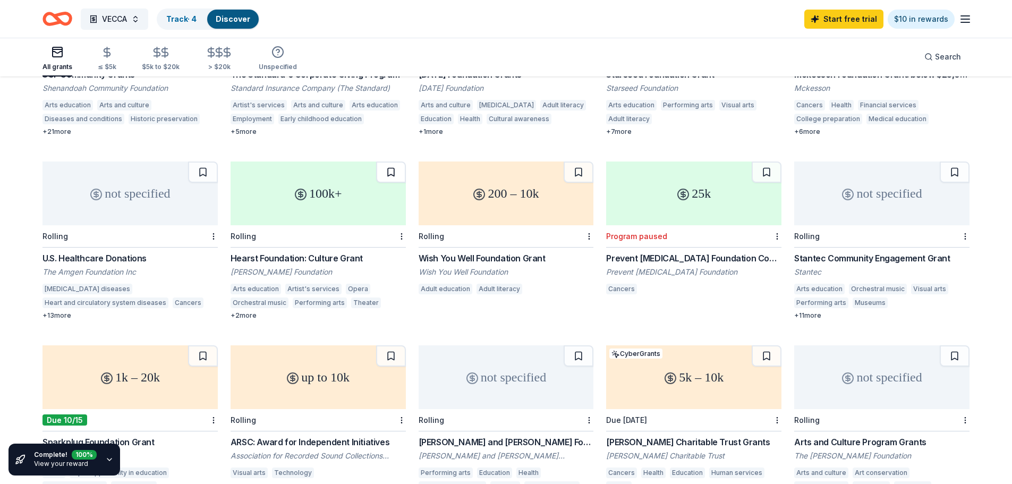
click at [386, 162] on button at bounding box center [391, 172] width 30 height 21
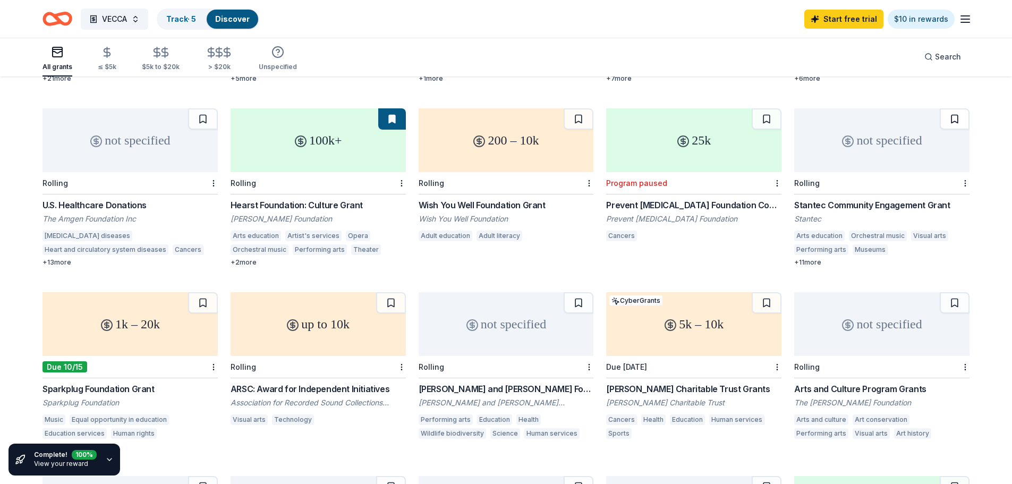
click at [957, 111] on button at bounding box center [955, 118] width 30 height 21
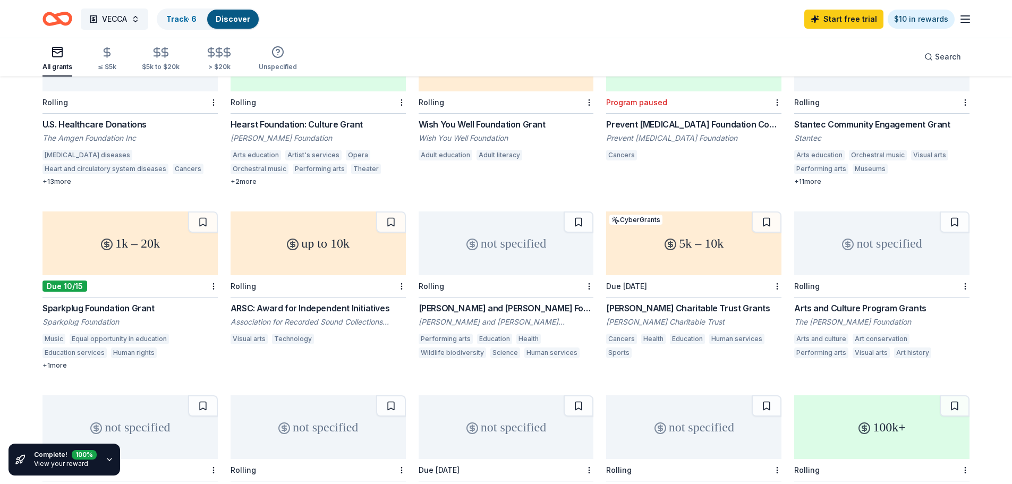
scroll to position [372, 0]
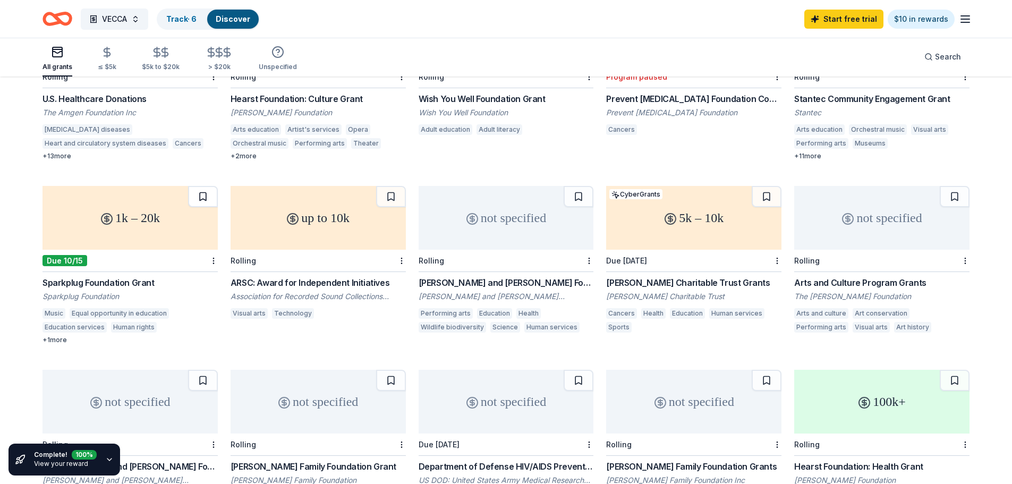
click at [200, 186] on button at bounding box center [203, 196] width 30 height 21
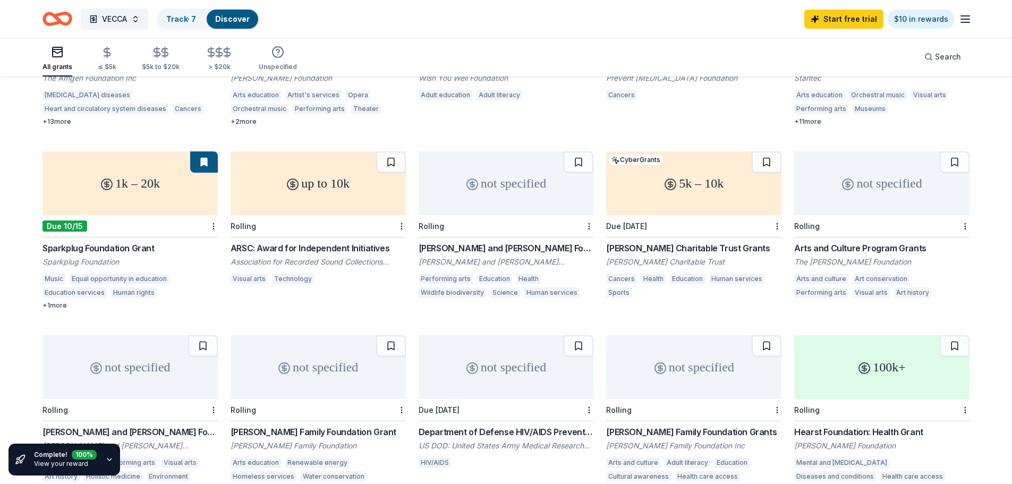
scroll to position [425, 0]
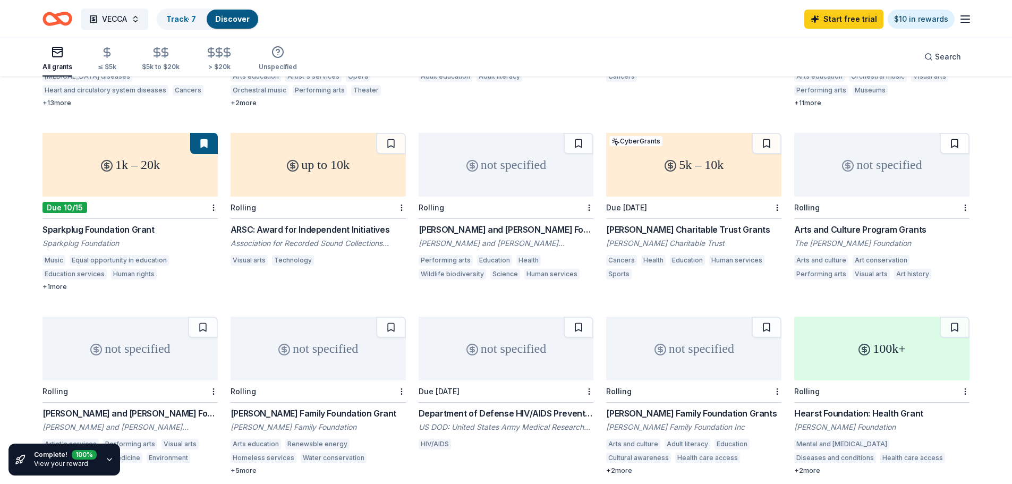
click at [958, 133] on button at bounding box center [955, 143] width 30 height 21
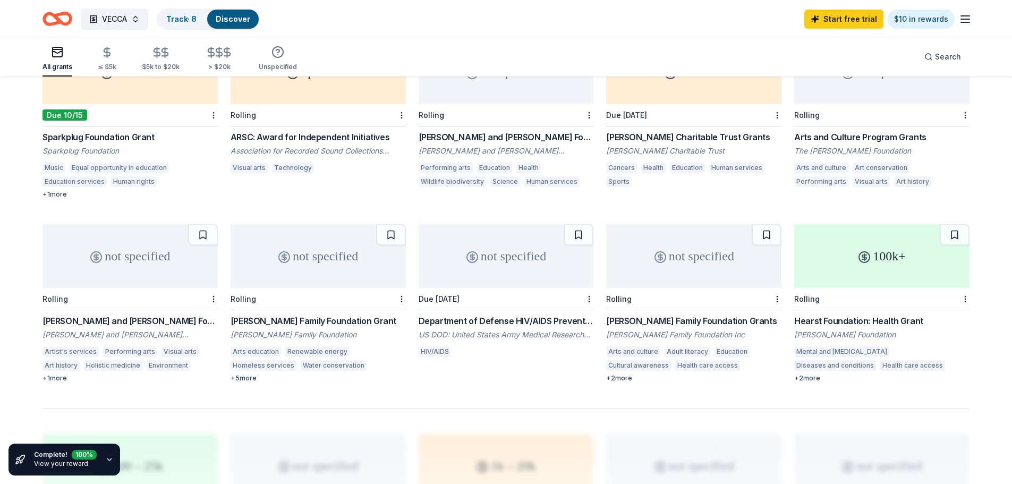
scroll to position [531, 0]
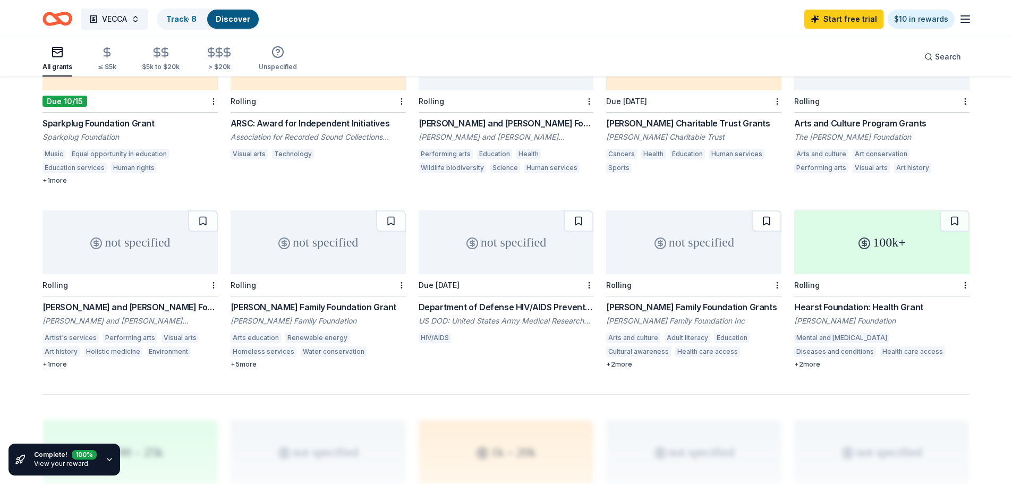
click at [769, 210] on button at bounding box center [767, 220] width 30 height 21
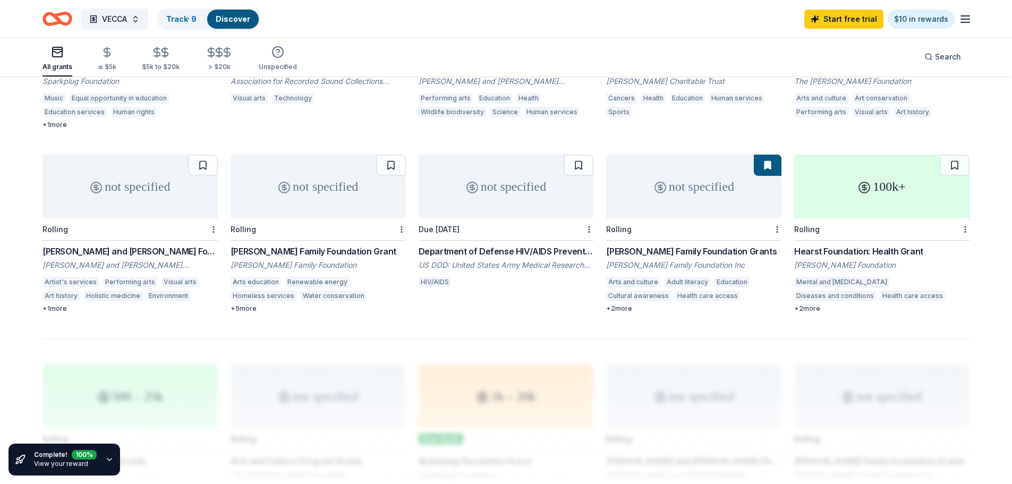
scroll to position [585, 0]
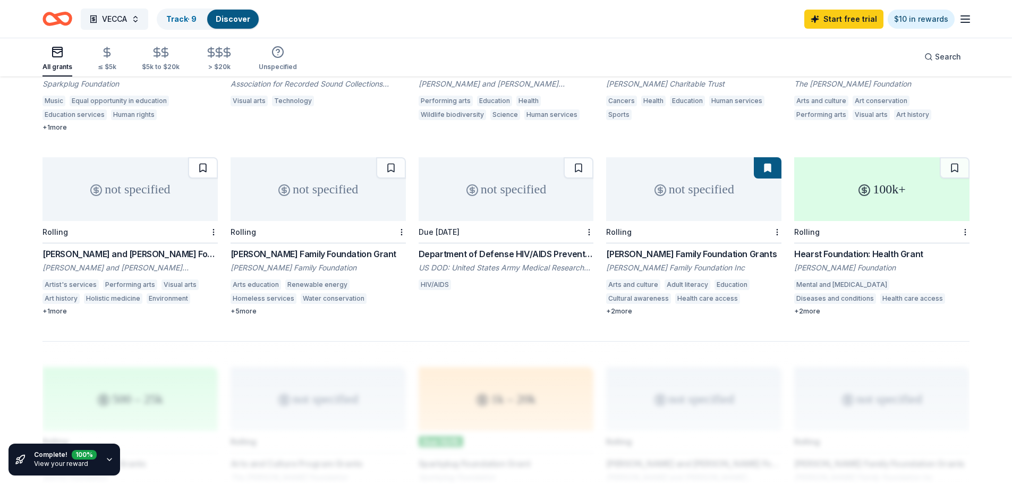
click at [199, 158] on button at bounding box center [203, 167] width 30 height 21
click at [392, 159] on button at bounding box center [391, 167] width 30 height 21
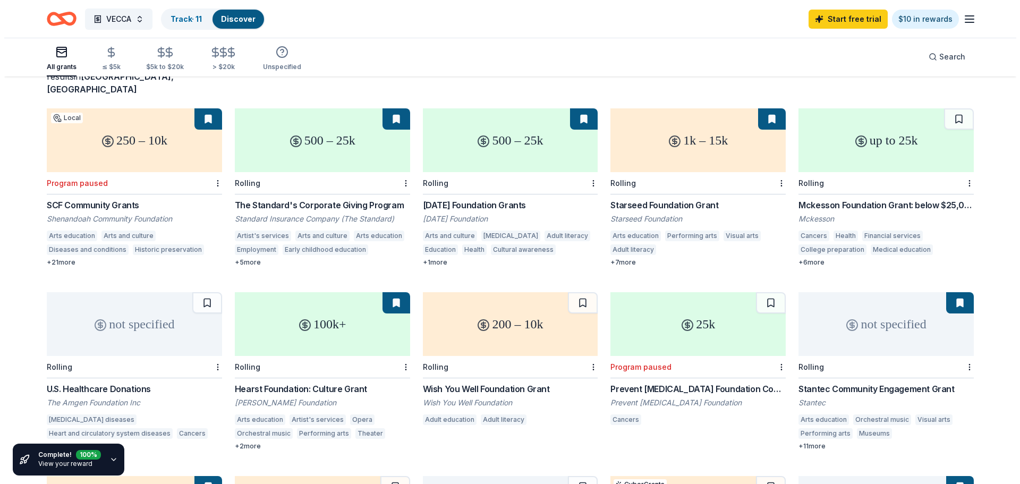
scroll to position [0, 0]
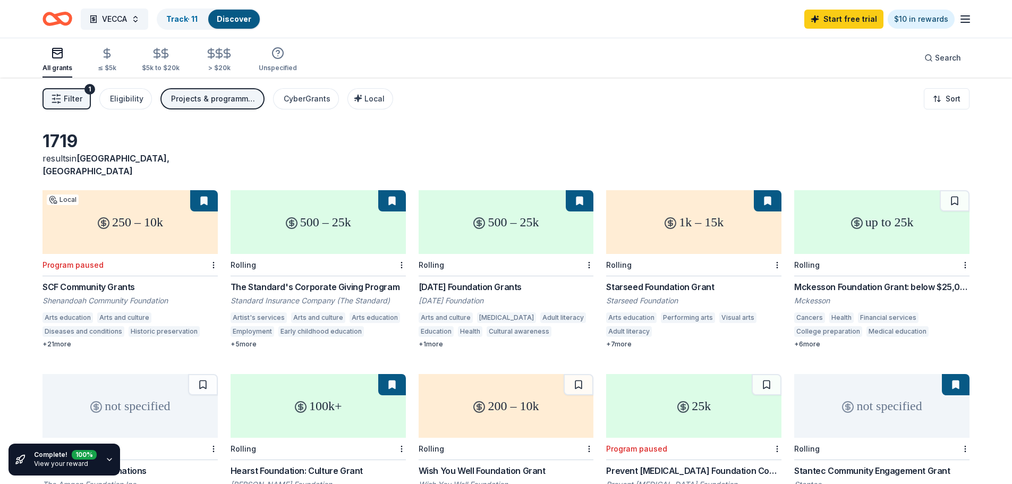
click at [77, 93] on span "Filter" at bounding box center [73, 98] width 19 height 13
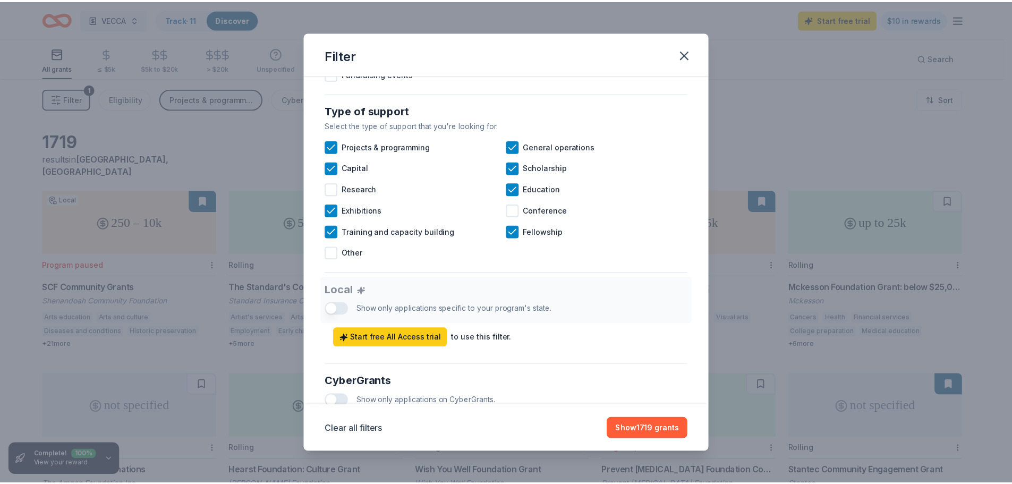
scroll to position [425, 0]
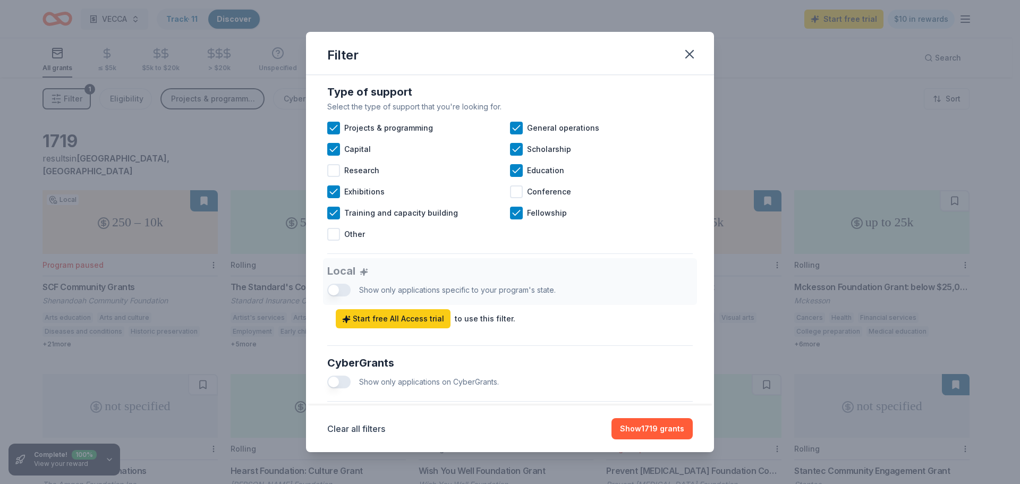
click at [337, 300] on div "Local Show only applications specific to your program's state. Start free All A…" at bounding box center [510, 293] width 366 height 70
click at [694, 49] on icon "button" at bounding box center [689, 54] width 15 height 15
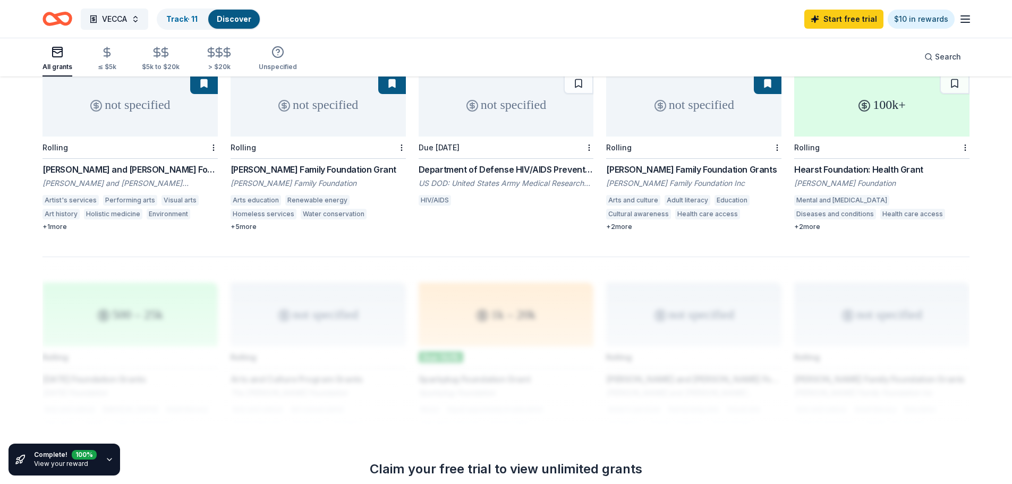
scroll to position [797, 0]
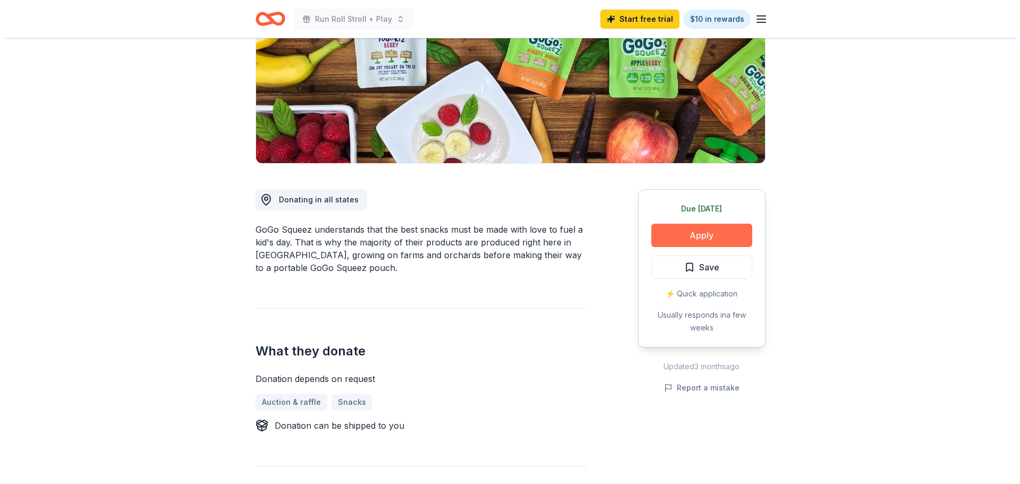
scroll to position [159, 0]
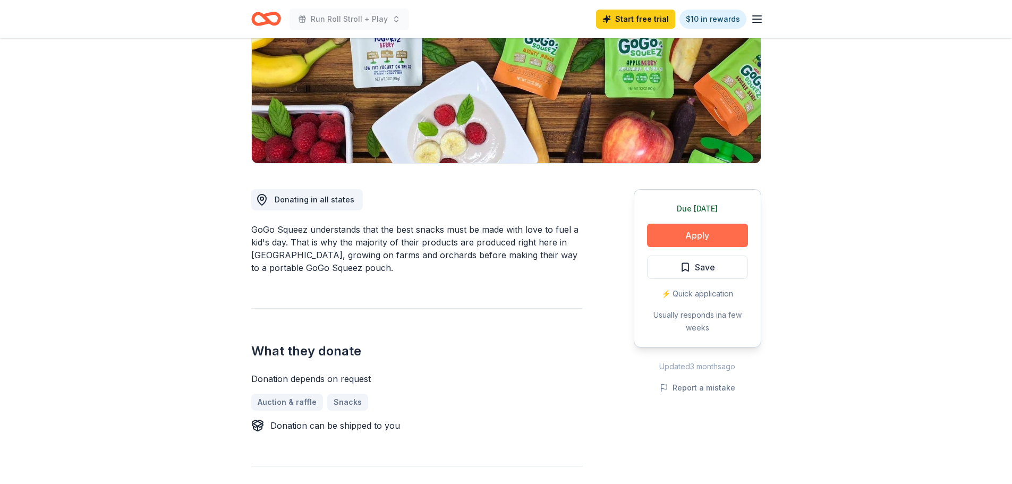
click at [687, 234] on button "Apply" at bounding box center [697, 235] width 101 height 23
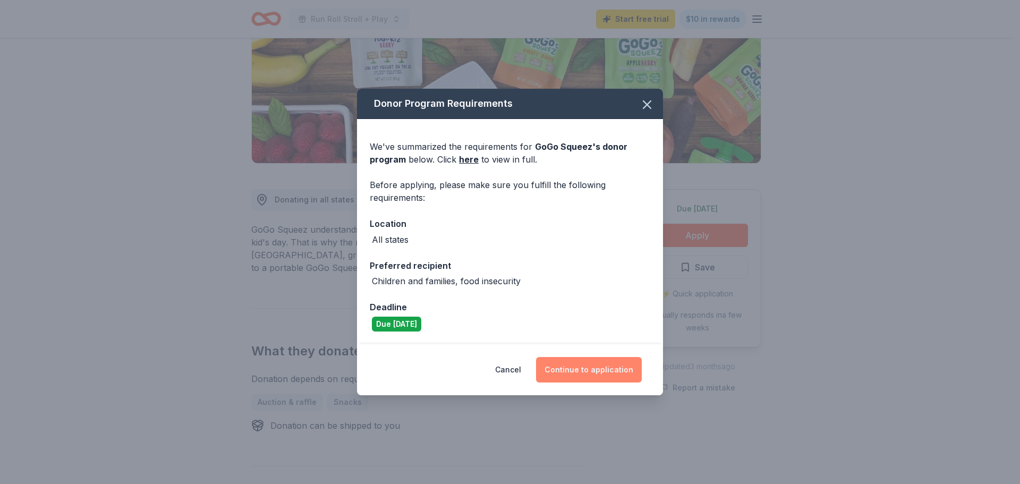
click at [590, 367] on button "Continue to application" at bounding box center [589, 370] width 106 height 26
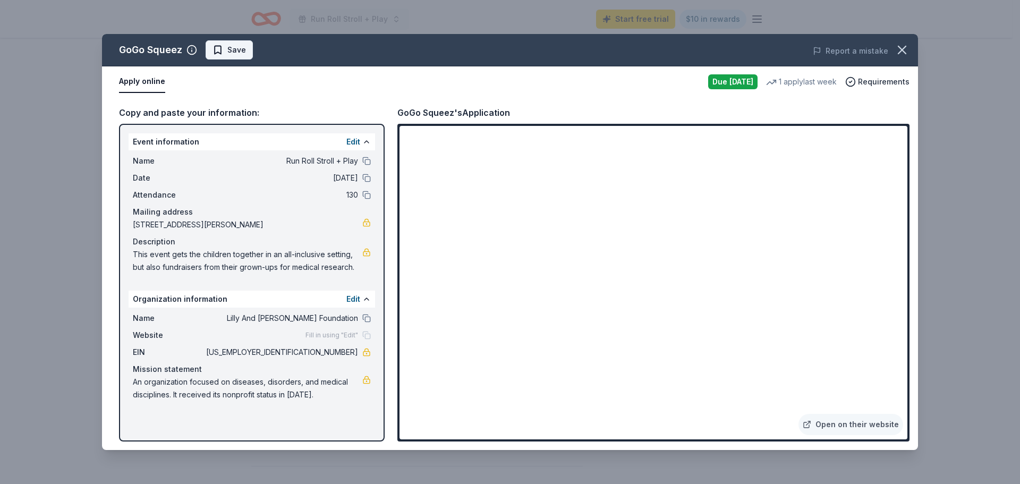
click at [218, 47] on span "Save" at bounding box center [229, 50] width 33 height 13
click at [241, 49] on html "Run Roll Stroll + Play Start free trial $10 in rewards Due tomorrow Share GoGo …" at bounding box center [510, 83] width 1020 height 484
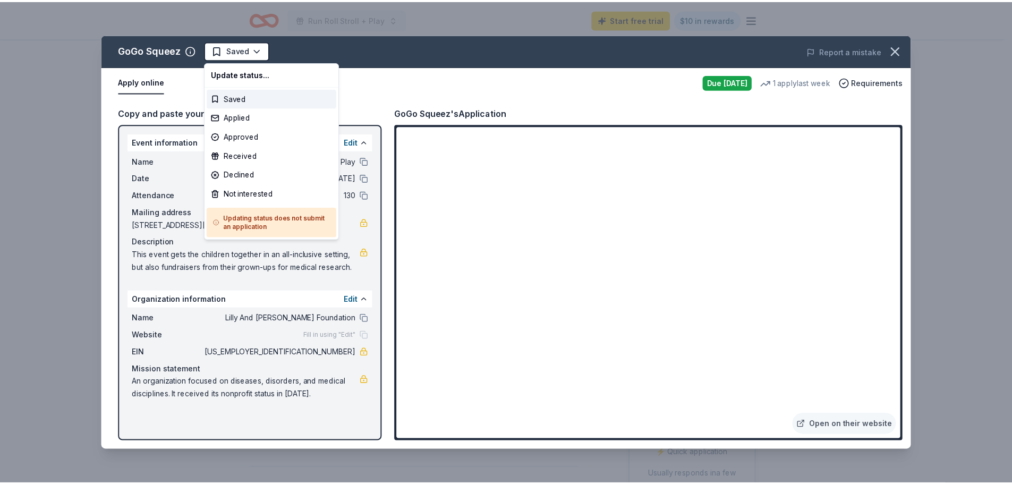
scroll to position [0, 0]
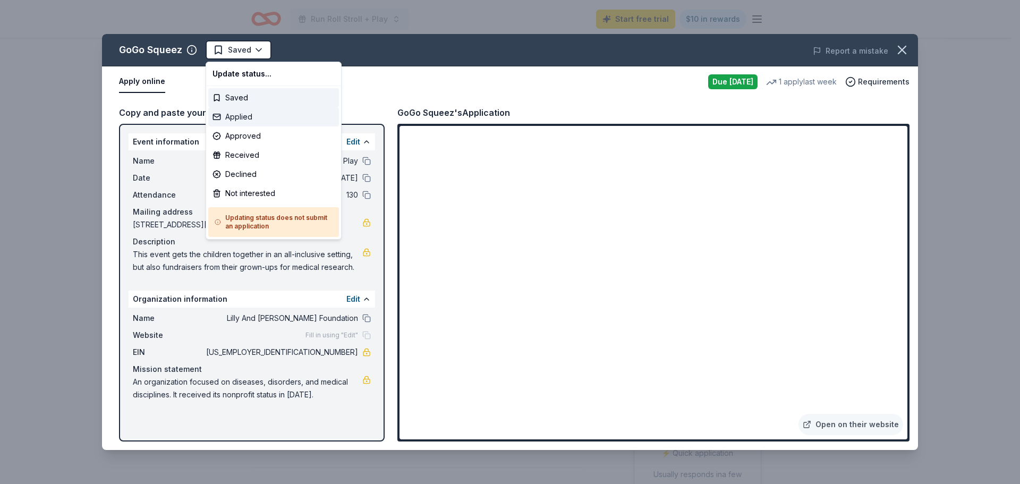
click at [241, 117] on div "Applied" at bounding box center [273, 116] width 131 height 19
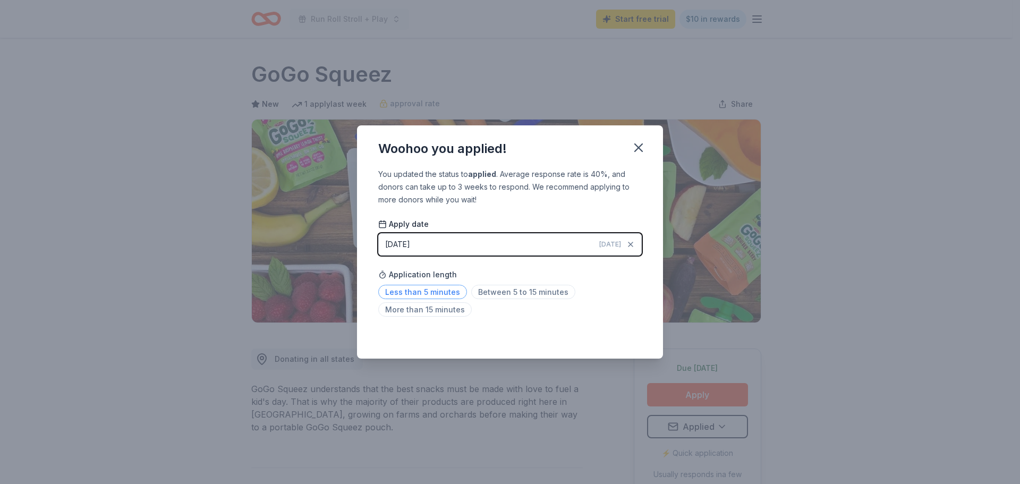
click at [448, 293] on span "Less than 5 minutes" at bounding box center [422, 292] width 89 height 14
click at [637, 147] on icon "button" at bounding box center [638, 147] width 15 height 15
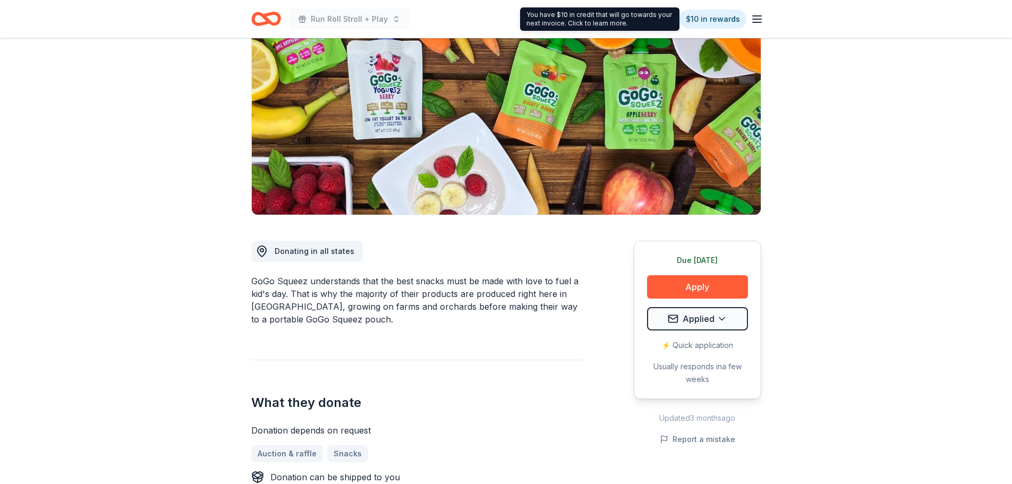
scroll to position [106, 0]
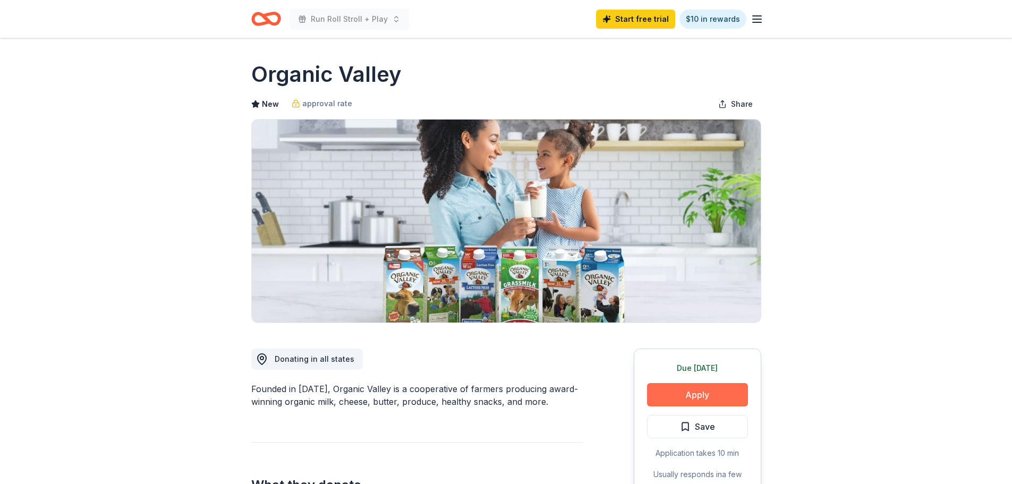
click at [689, 395] on button "Apply" at bounding box center [697, 394] width 101 height 23
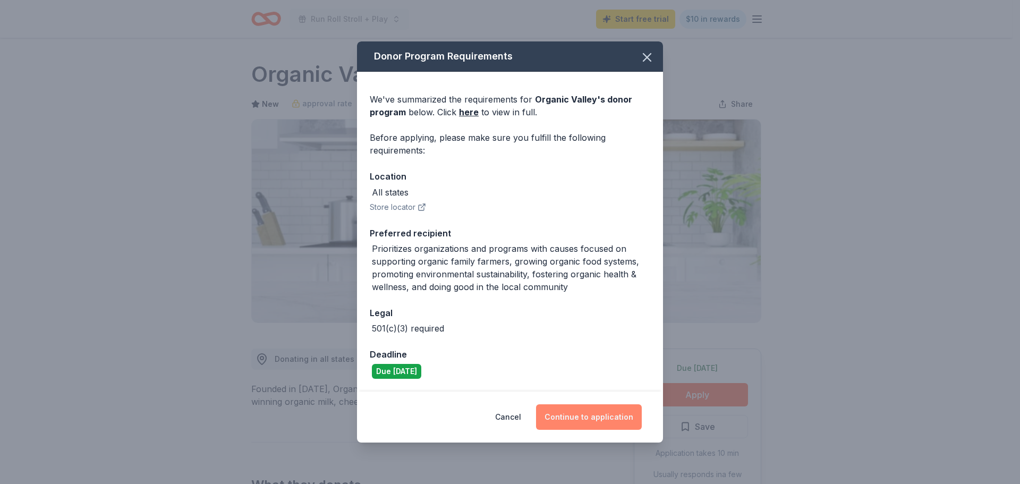
click at [603, 419] on button "Continue to application" at bounding box center [589, 417] width 106 height 26
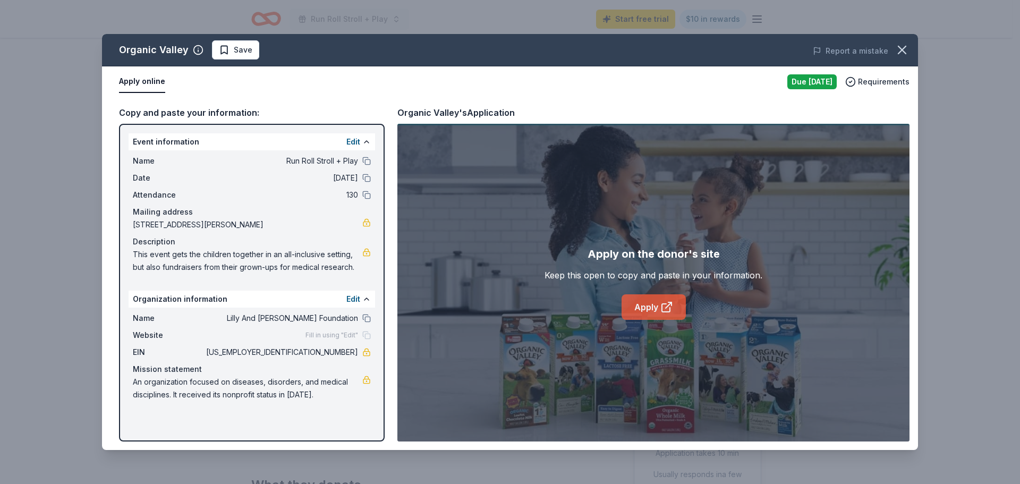
click at [664, 306] on icon at bounding box center [667, 307] width 13 height 13
click at [903, 49] on icon "button" at bounding box center [902, 49] width 7 height 7
